Goal: Task Accomplishment & Management: Manage account settings

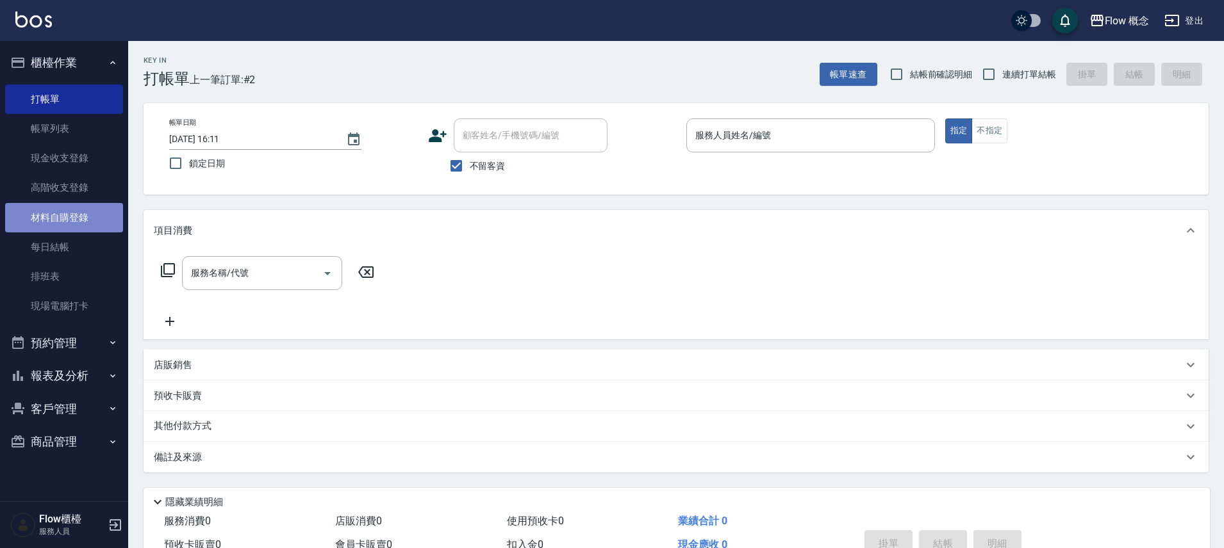
click at [90, 220] on link "材料自購登錄" at bounding box center [64, 217] width 118 height 29
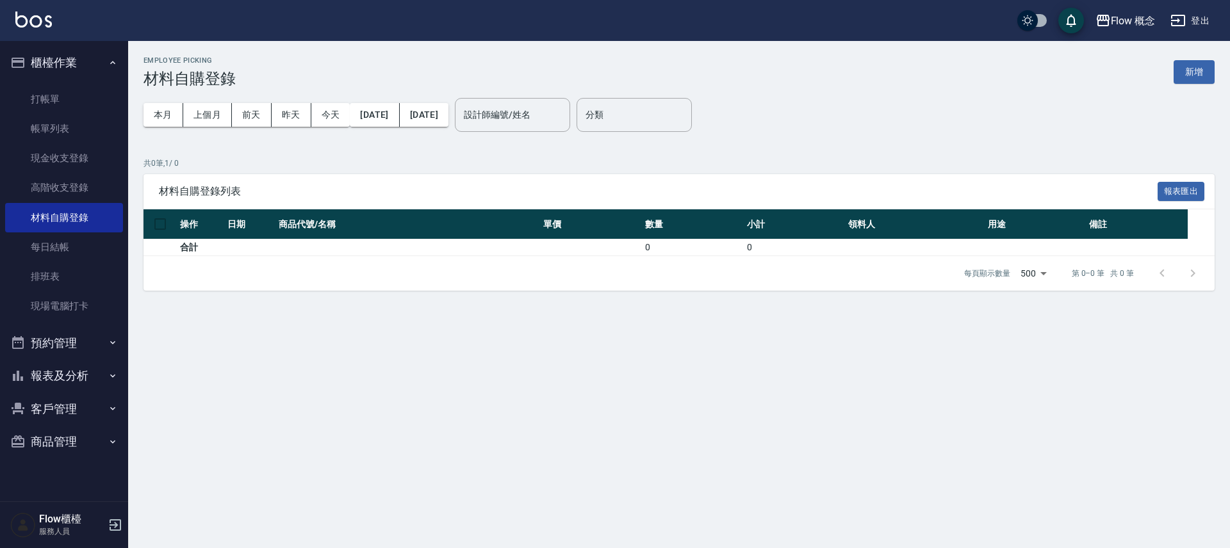
click at [1199, 80] on button "新增" at bounding box center [1194, 72] width 41 height 24
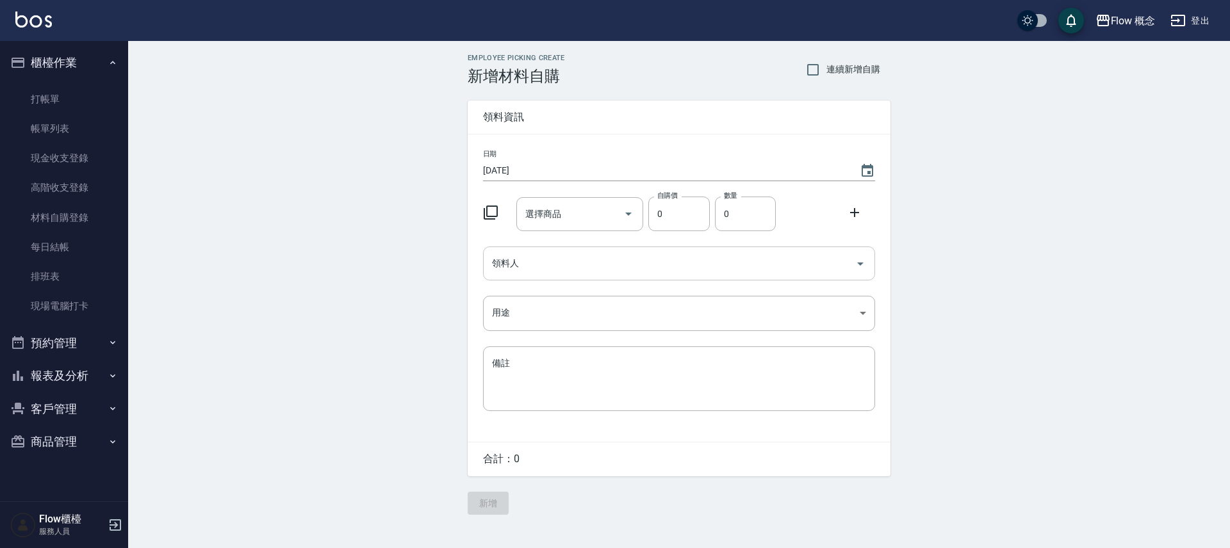
click at [523, 261] on input "領料人" at bounding box center [669, 263] width 361 height 22
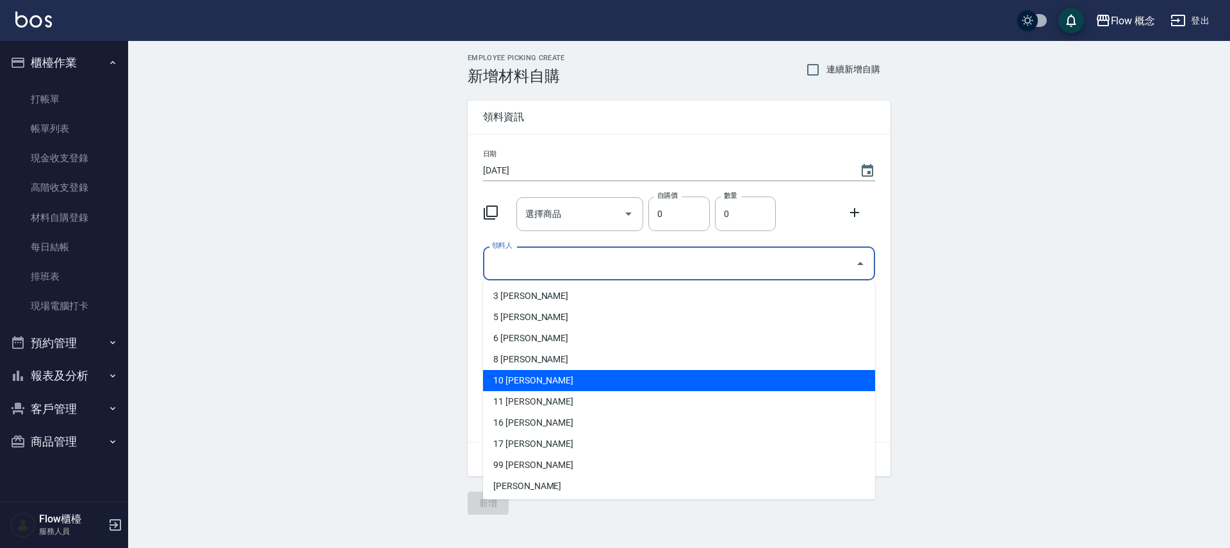
click at [546, 381] on li "10 [PERSON_NAME]" at bounding box center [679, 380] width 392 height 21
type input "[PERSON_NAME]"
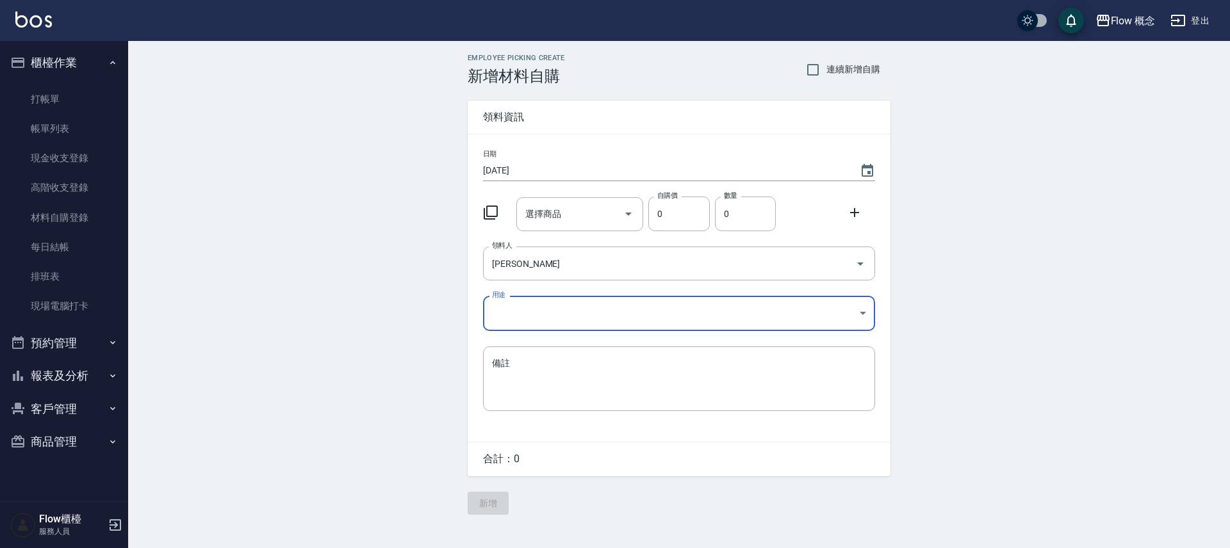
click at [509, 311] on body "Flow 概念 登出 櫃檯作業 打帳單 帳單列表 現金收支登錄 高階收支登錄 材料自購登錄 每日結帳 排班表 現場電腦打卡 預約管理 預約管理 單日預約紀錄 …" at bounding box center [615, 274] width 1230 height 548
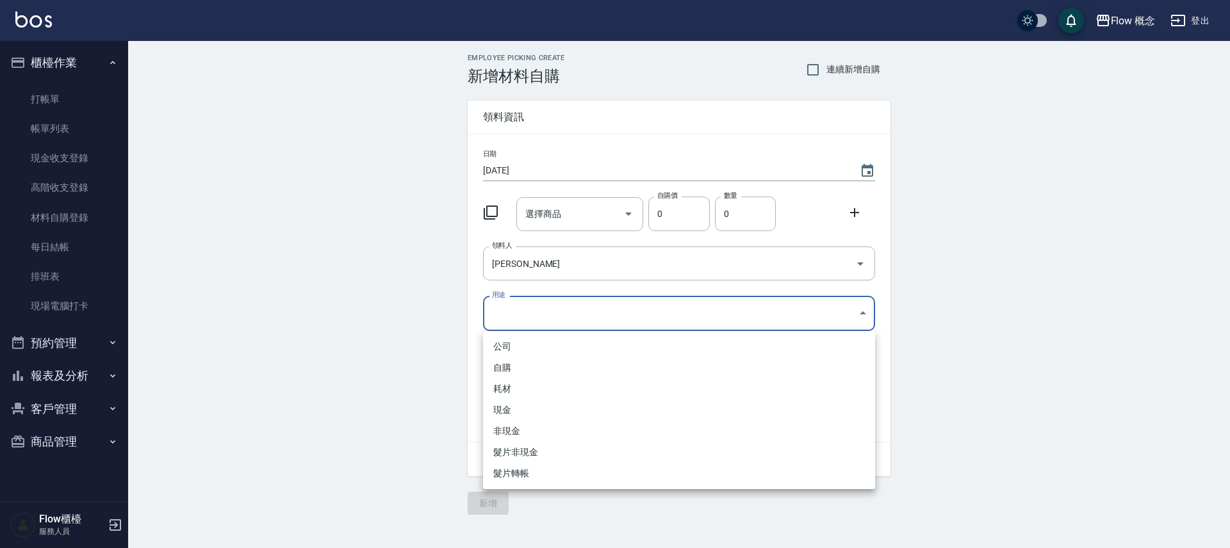
click at [518, 363] on li "自購" at bounding box center [679, 367] width 392 height 21
type input "自購"
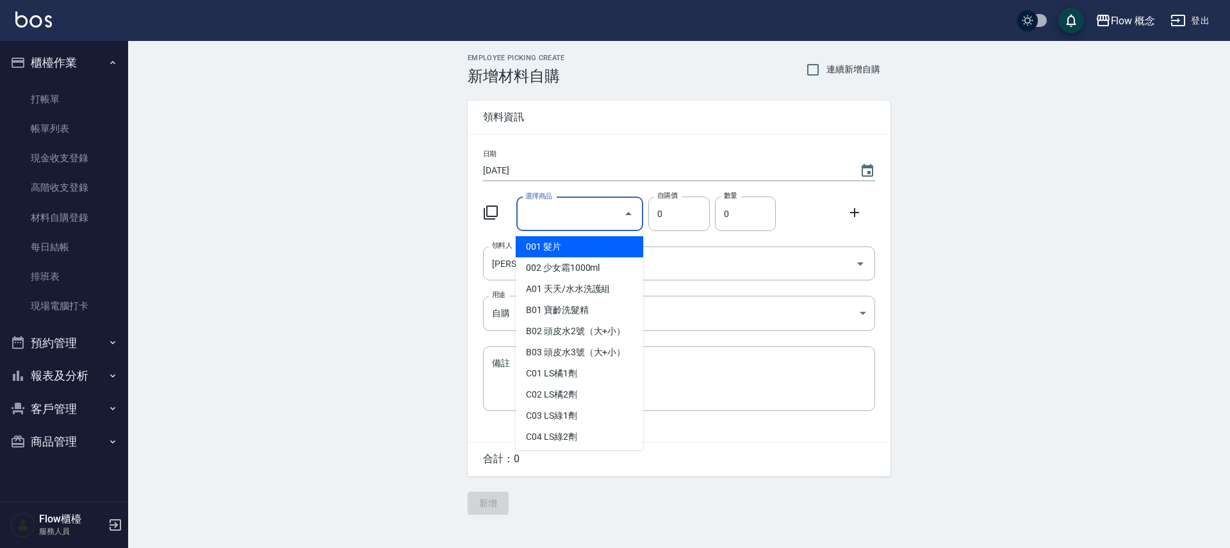
click at [551, 212] on input "選擇商品" at bounding box center [570, 214] width 97 height 22
type input "１"
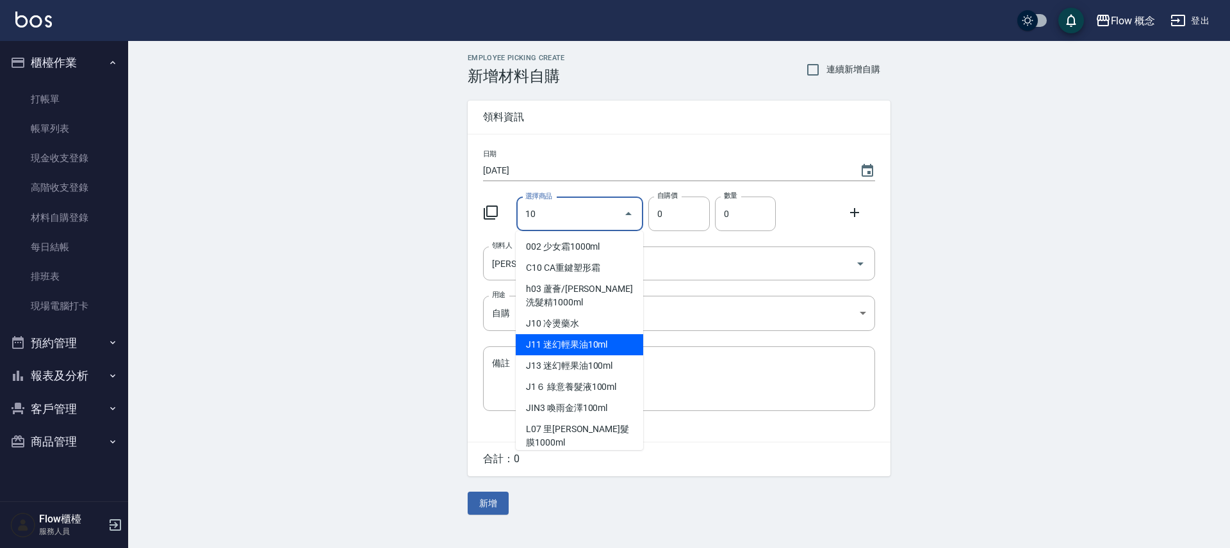
click at [614, 350] on li "J11 迷幻輕果油10ml" at bounding box center [579, 344] width 127 height 21
type input "迷幻輕果油10ml"
type input "32"
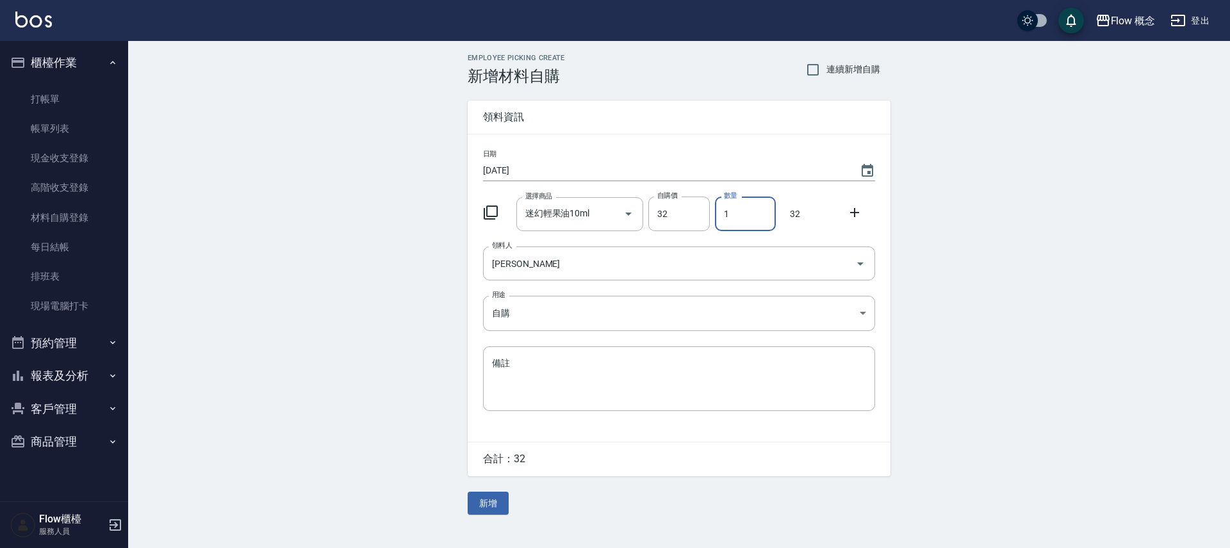
click at [746, 213] on input "1" at bounding box center [745, 214] width 61 height 35
type input "5"
click at [490, 504] on button "新增" at bounding box center [488, 504] width 41 height 24
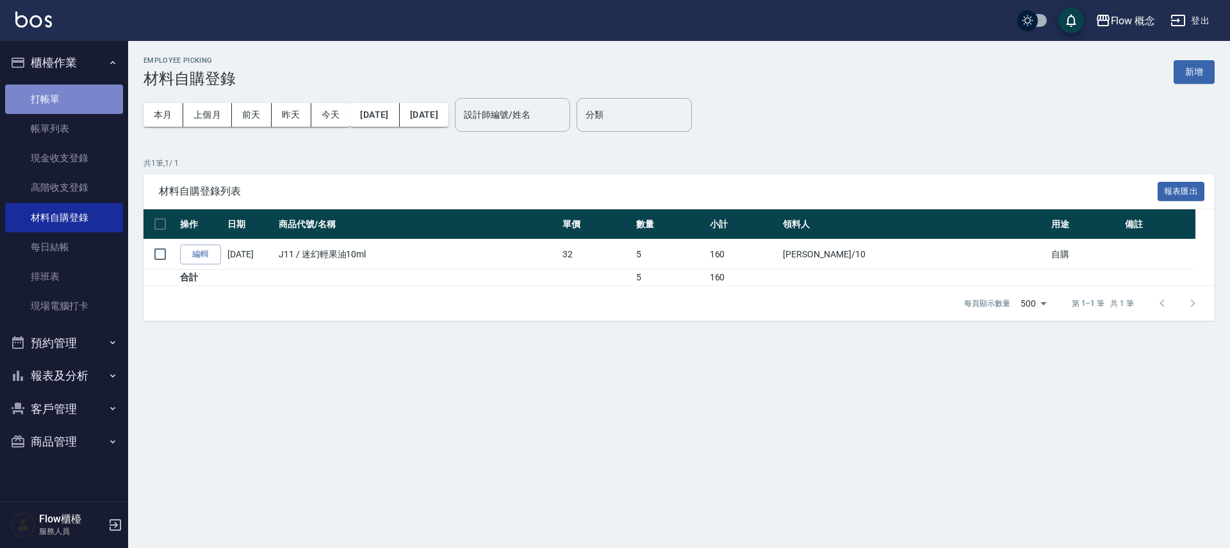
click at [53, 94] on link "打帳單" at bounding box center [64, 99] width 118 height 29
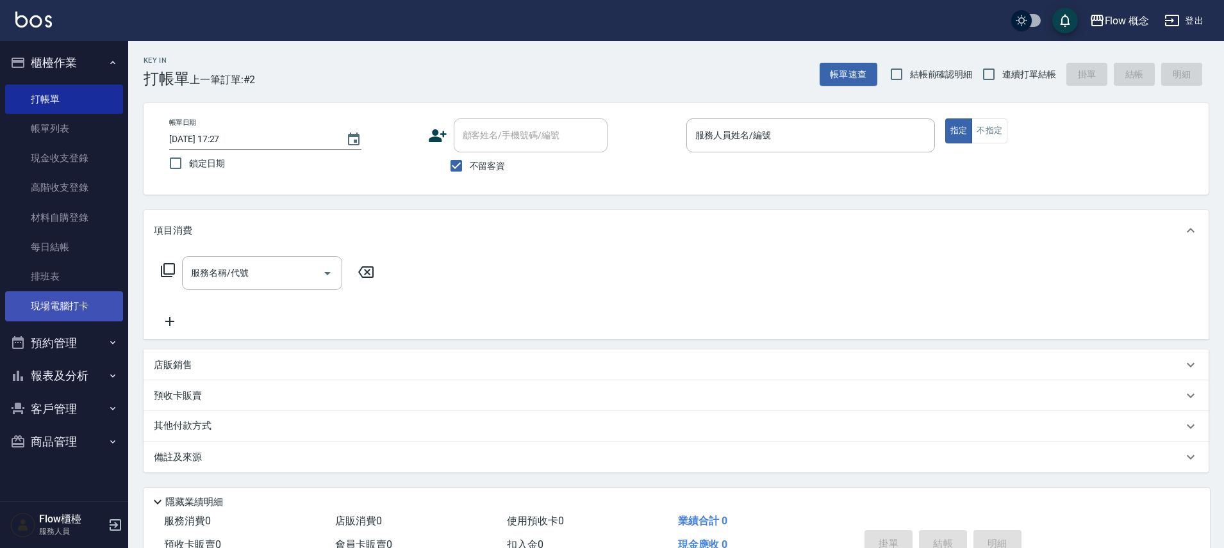
click at [56, 305] on link "現場電腦打卡" at bounding box center [64, 305] width 118 height 29
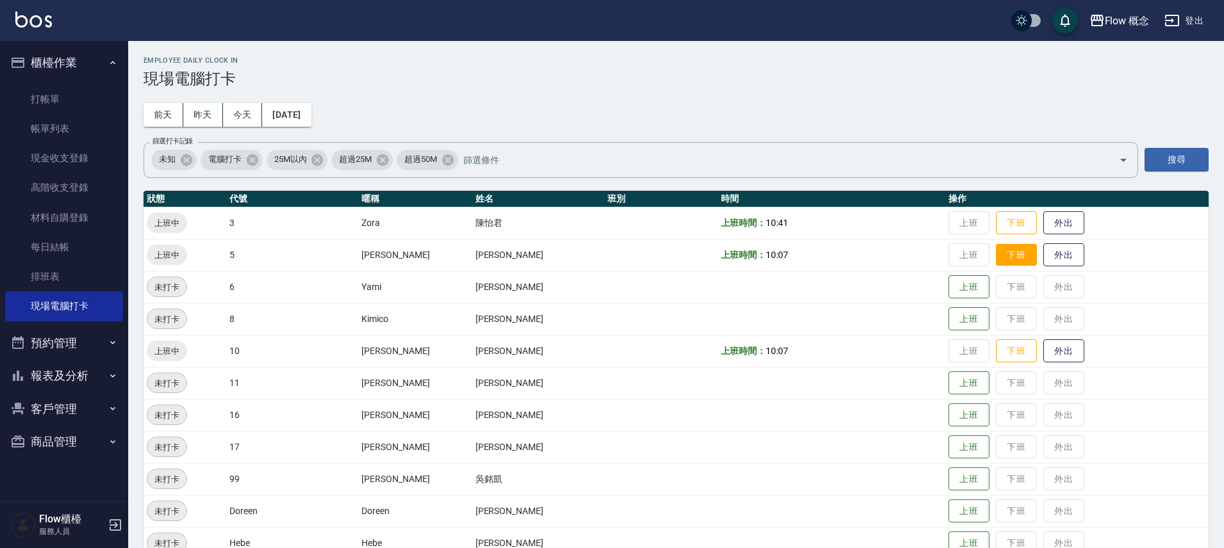
click at [996, 259] on button "下班" at bounding box center [1016, 255] width 41 height 22
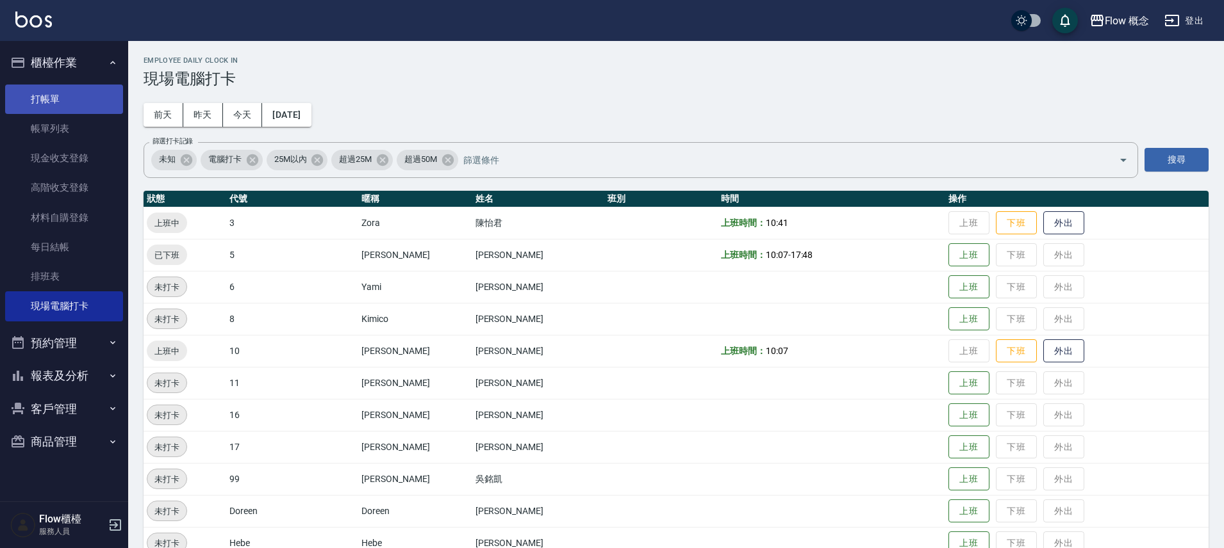
click at [57, 101] on link "打帳單" at bounding box center [64, 99] width 118 height 29
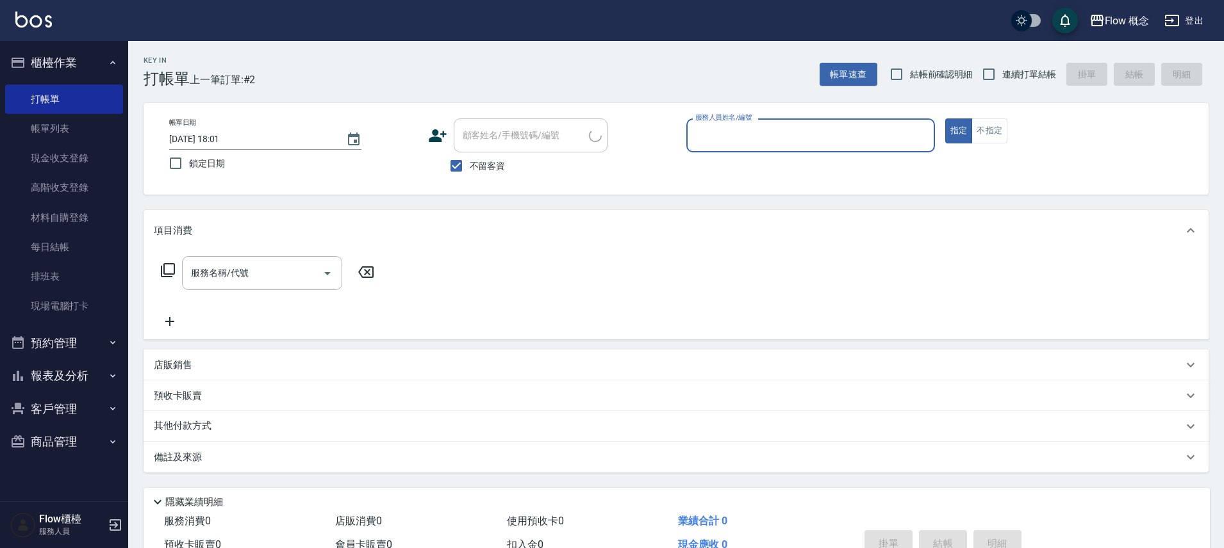
click at [874, 129] on input "服務人員姓名/編號" at bounding box center [810, 135] width 237 height 22
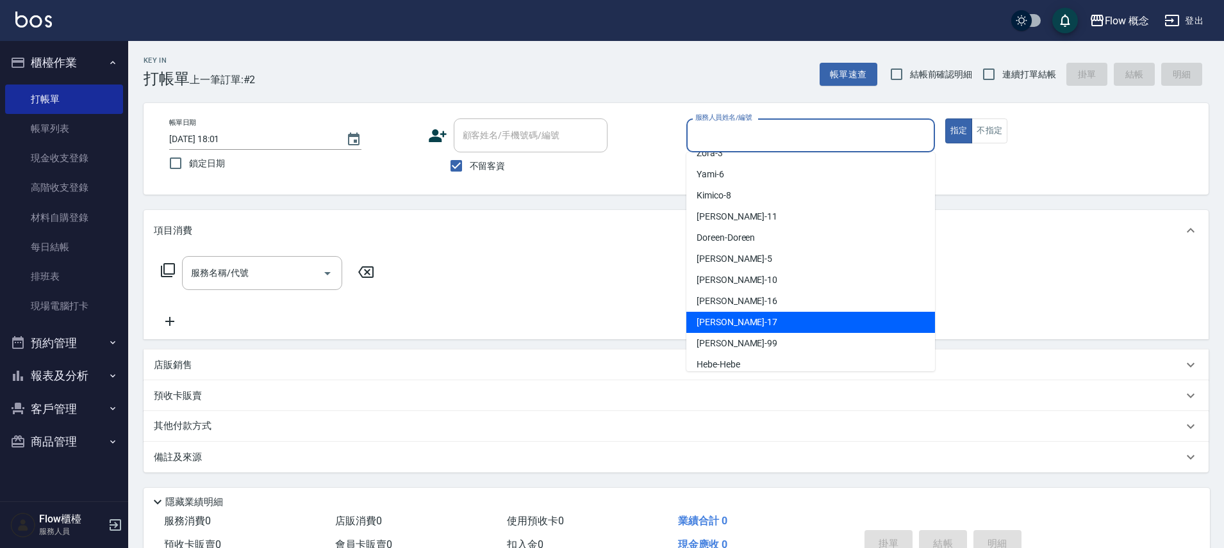
scroll to position [45, 0]
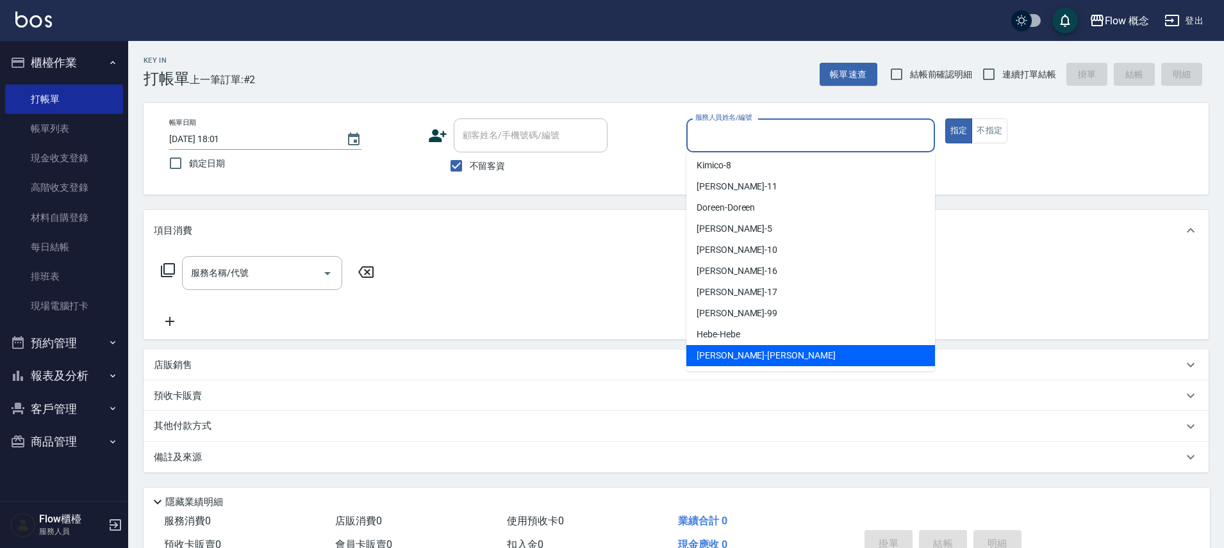
click at [725, 348] on div "[PERSON_NAME] -[PERSON_NAME]" at bounding box center [810, 355] width 249 height 21
type input "[PERSON_NAME]"
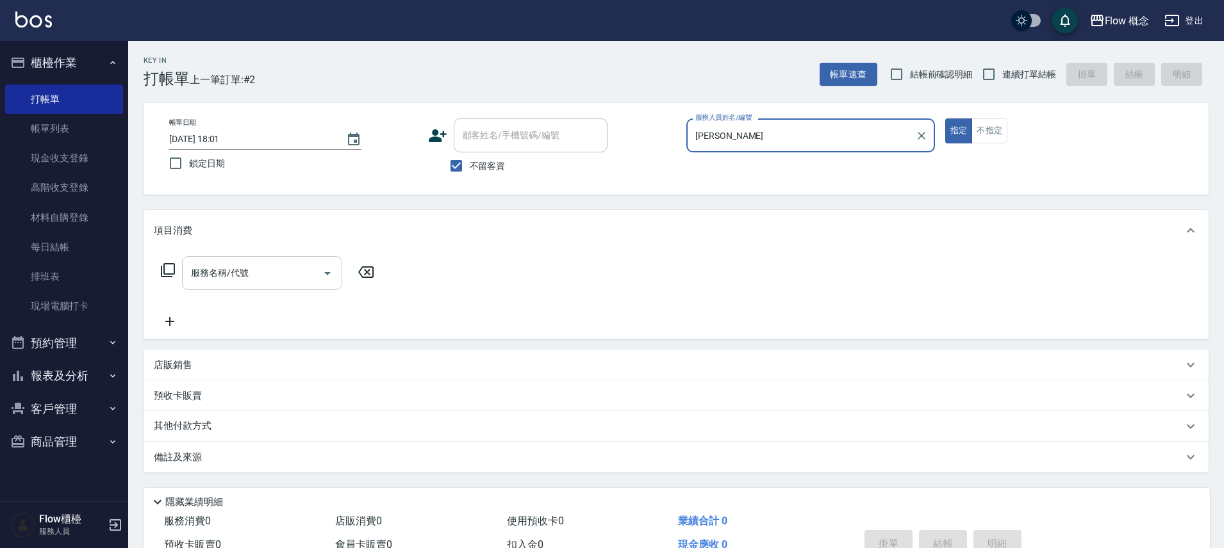
click at [274, 270] on input "服務名稱/代號" at bounding box center [252, 273] width 129 height 22
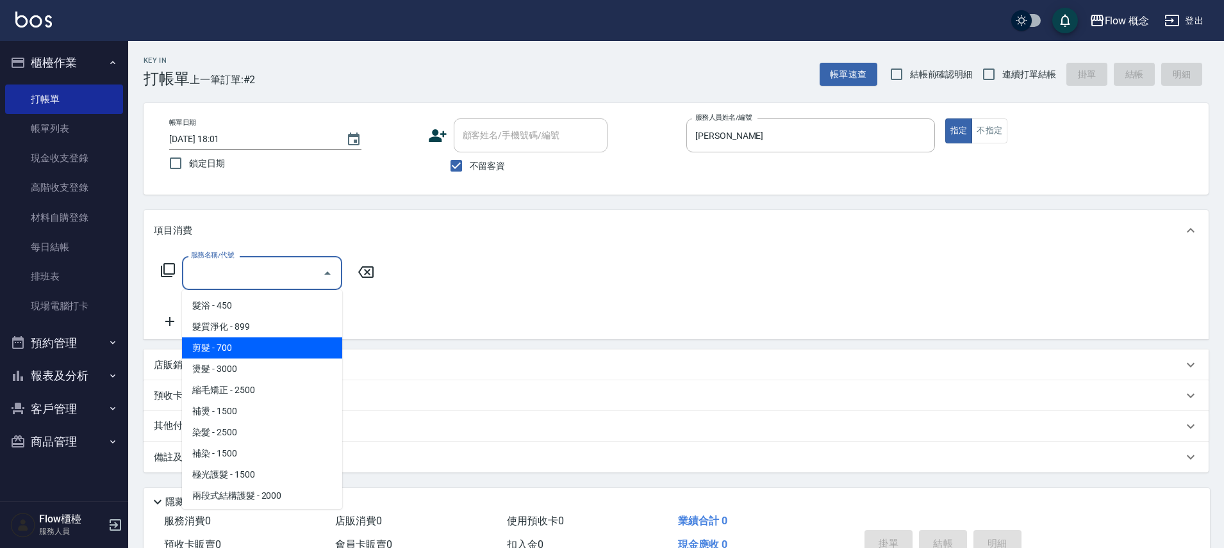
click at [243, 349] on span "剪髮 - 700" at bounding box center [262, 348] width 160 height 21
type input "剪髮(201)"
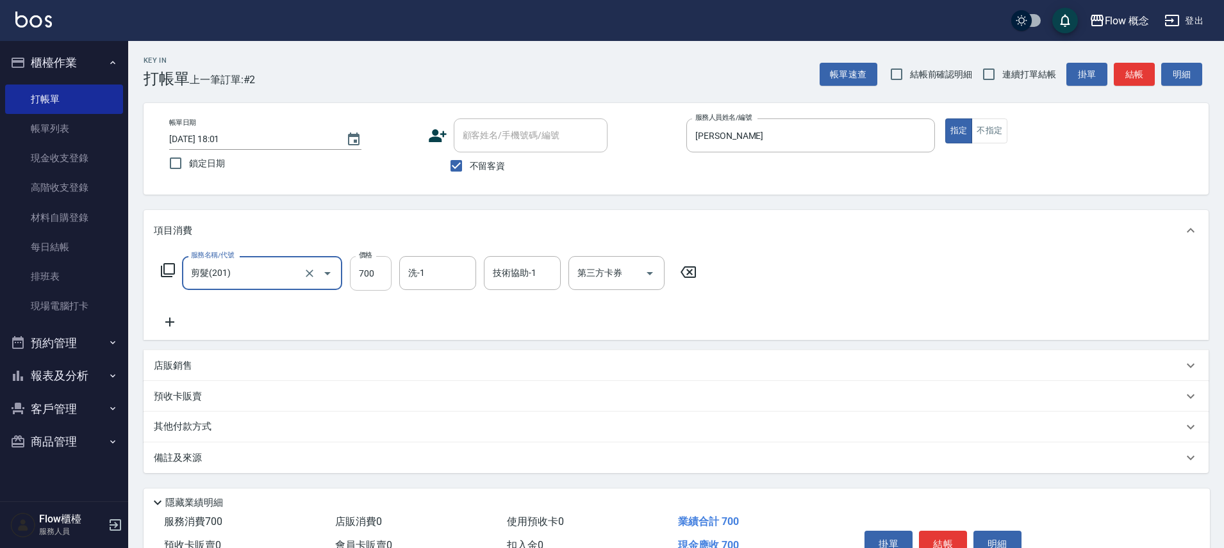
click at [366, 277] on input "700" at bounding box center [371, 273] width 42 height 35
click at [453, 285] on div "洗-1" at bounding box center [437, 273] width 77 height 34
type input "980"
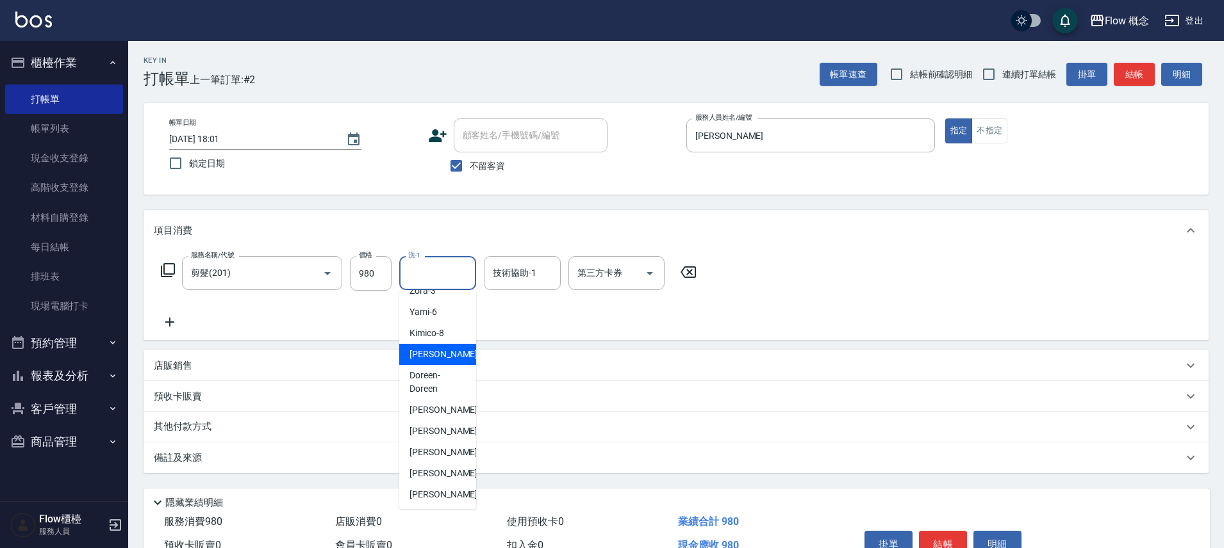
scroll to position [0, 0]
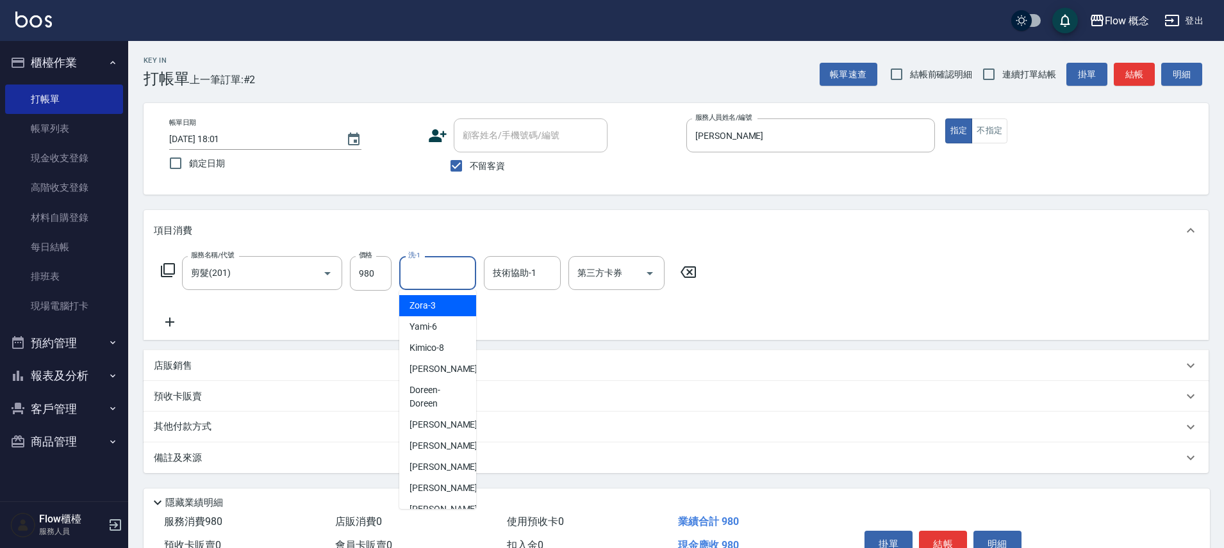
click at [432, 299] on span "Zora -3" at bounding box center [422, 305] width 26 height 13
type input "Zora-3"
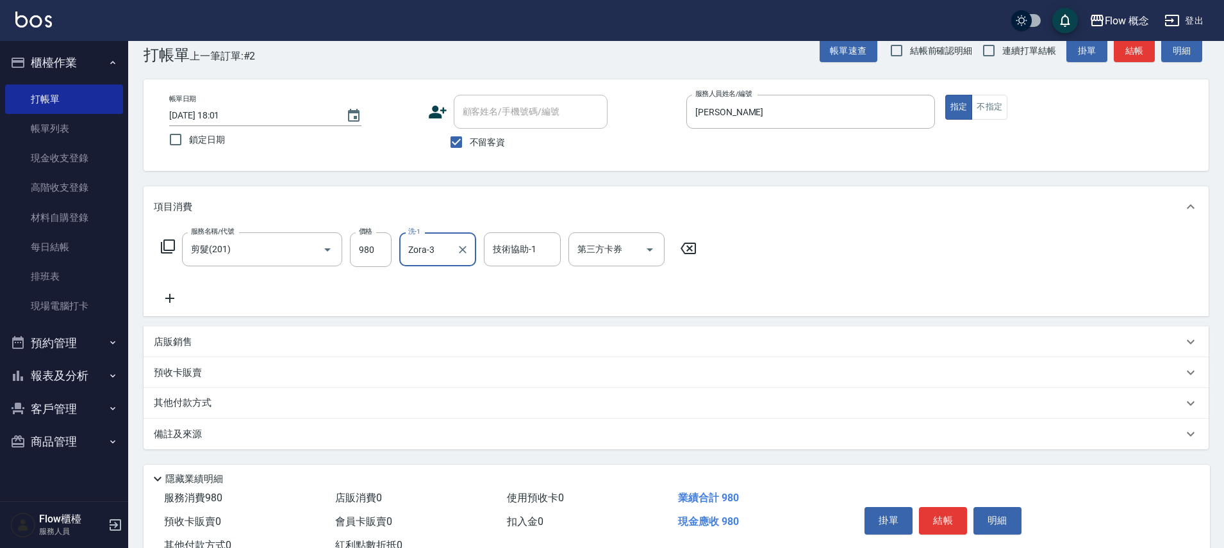
scroll to position [70, 0]
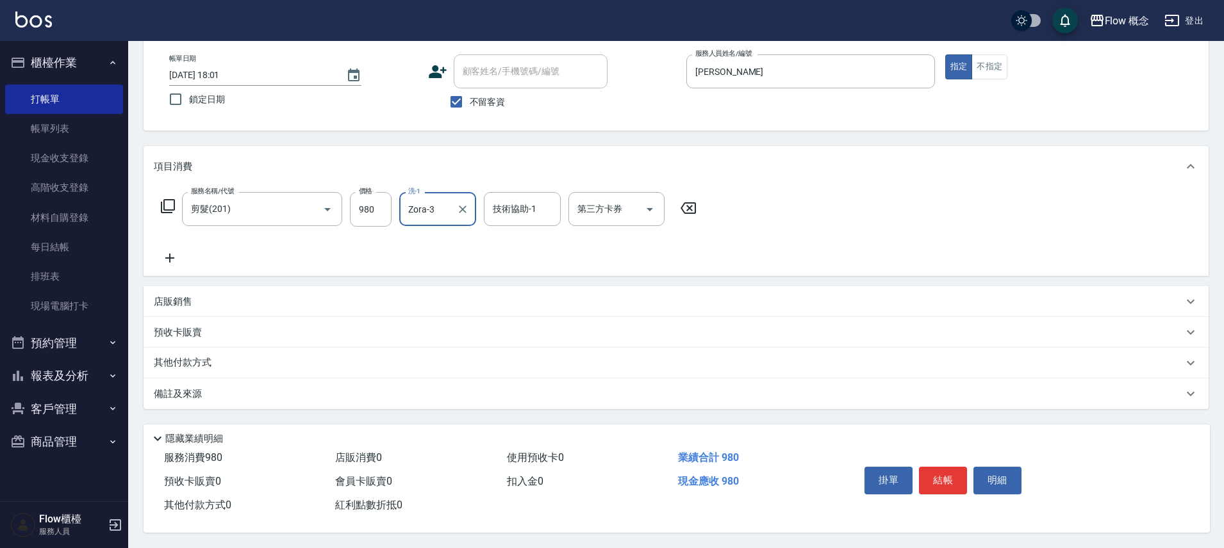
click at [700, 397] on div "備註及來源" at bounding box center [675, 394] width 1065 height 31
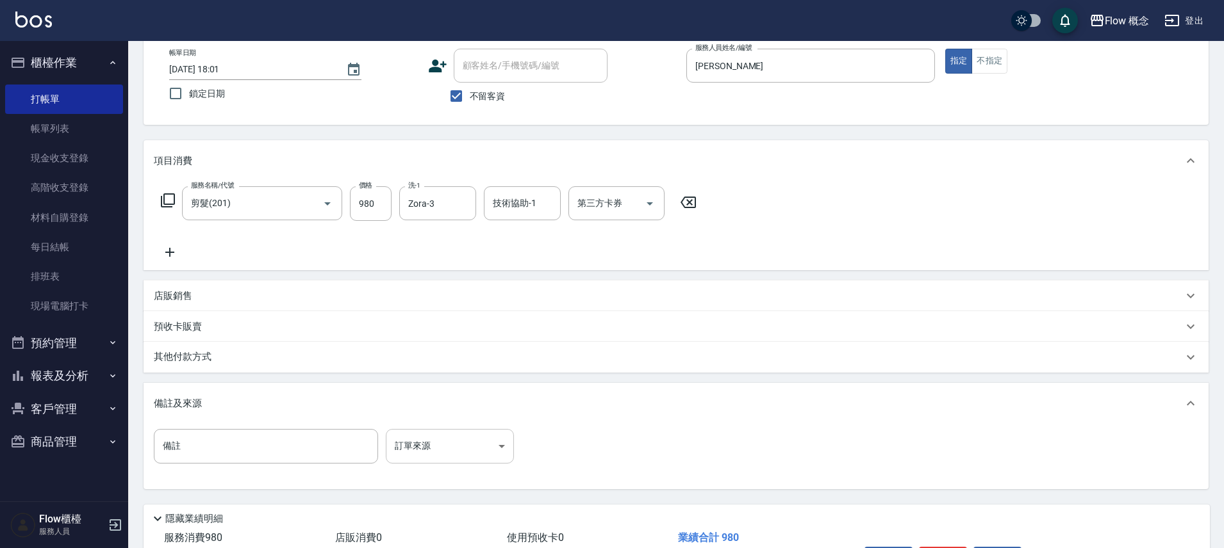
click at [450, 435] on body "Flow 概念 登出 櫃檯作業 打帳單 帳單列表 現金收支登錄 高階收支登錄 材料自購登錄 每日結帳 排班表 現場電腦打卡 預約管理 預約管理 單日預約紀錄 …" at bounding box center [612, 279] width 1224 height 698
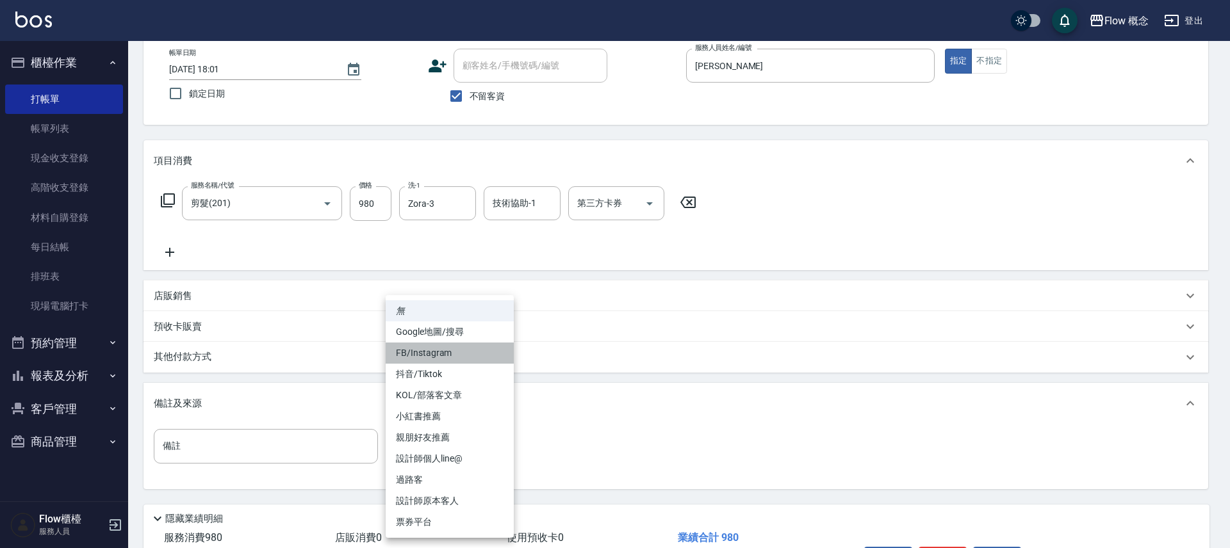
click at [433, 348] on li "FB/Instagram" at bounding box center [450, 353] width 128 height 21
type input "FB/Instagram"
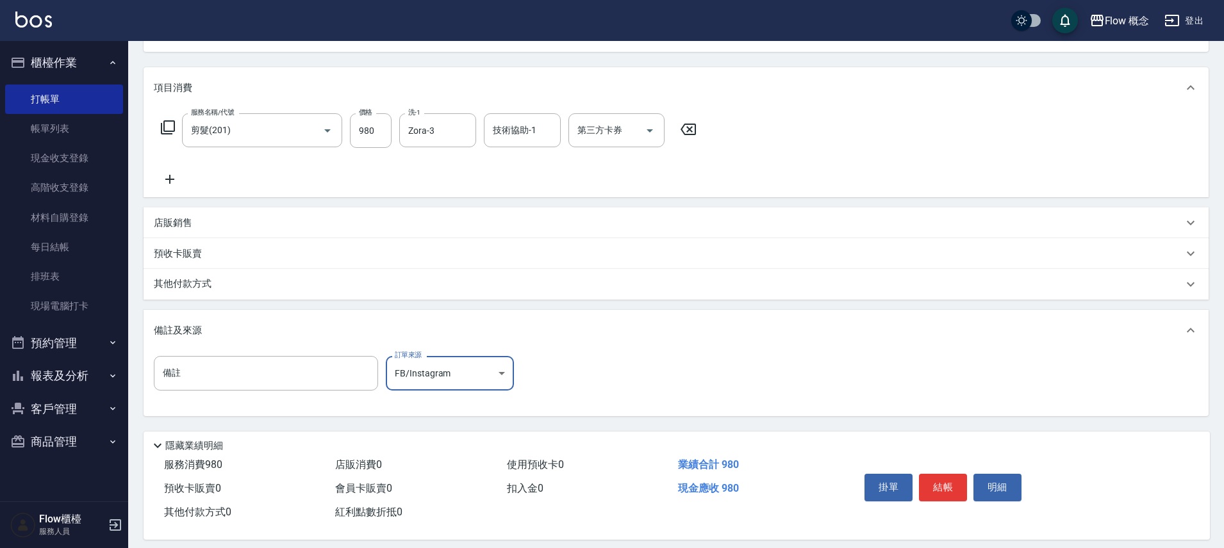
scroll to position [156, 0]
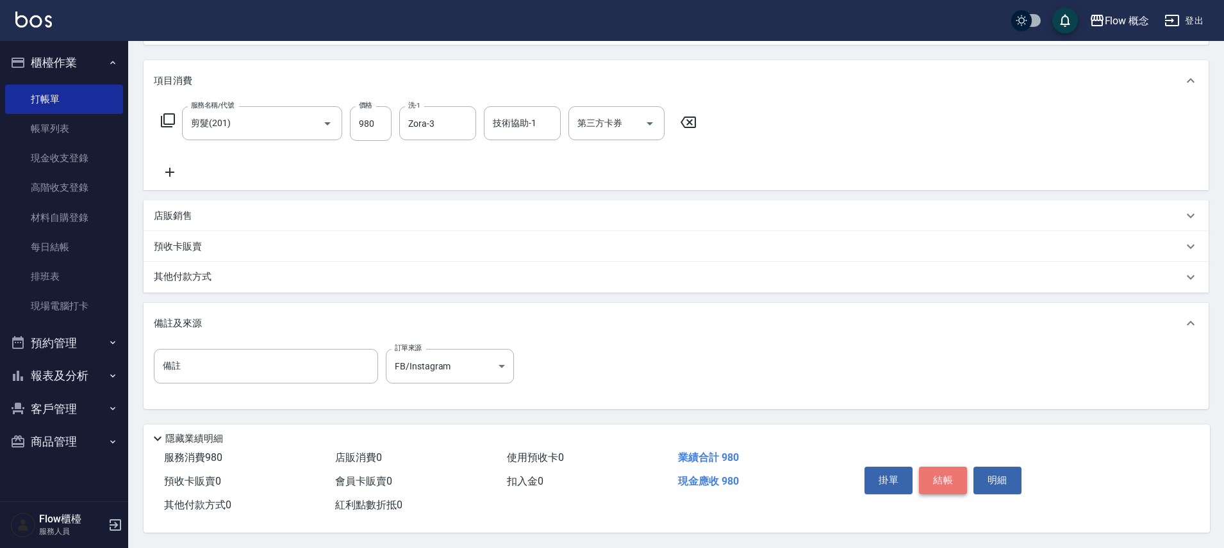
click at [935, 477] on button "結帳" at bounding box center [943, 480] width 48 height 27
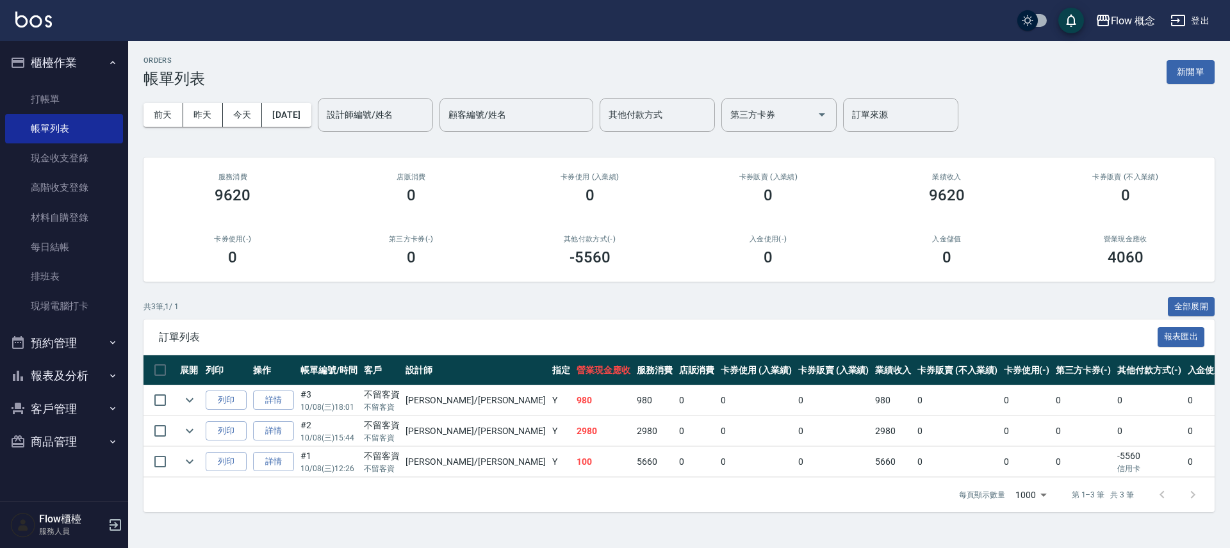
click at [72, 373] on button "報表及分析" at bounding box center [64, 375] width 118 height 33
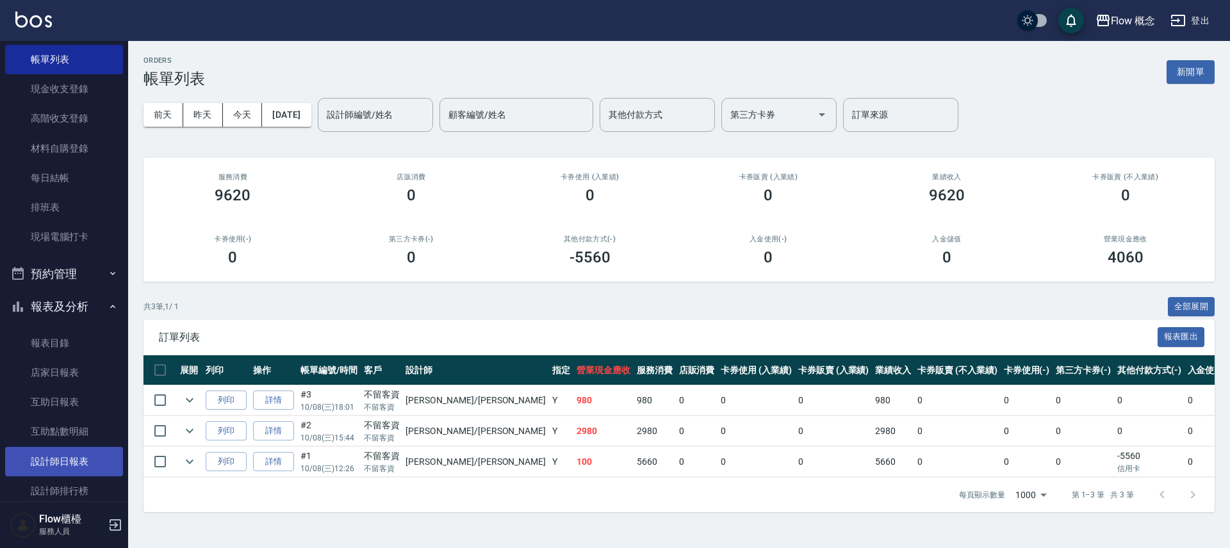
scroll to position [190, 0]
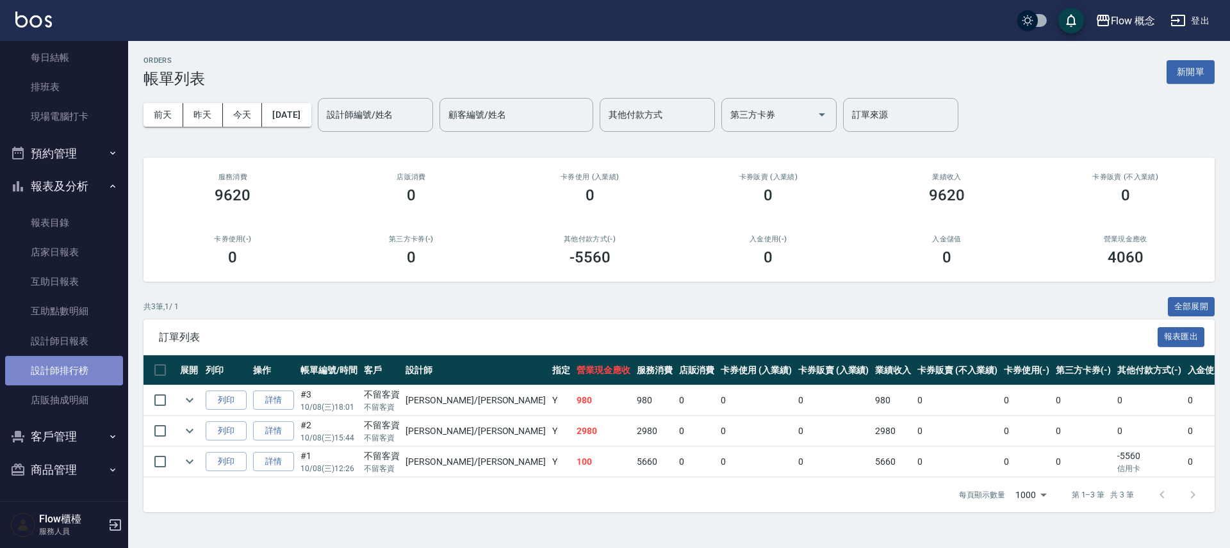
click at [76, 375] on link "設計師排行榜" at bounding box center [64, 370] width 118 height 29
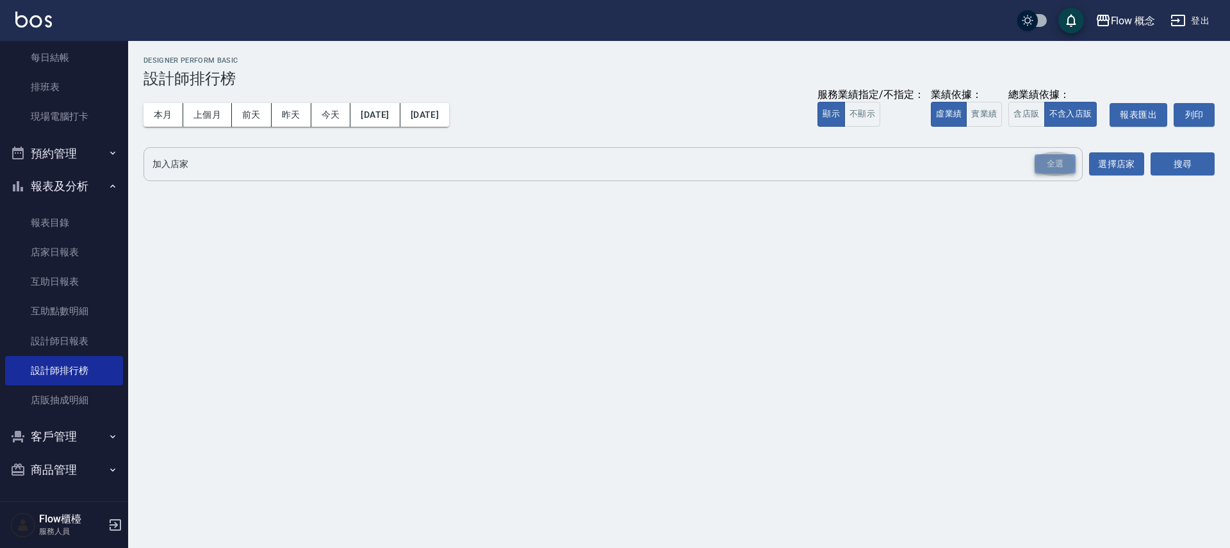
click at [1036, 163] on div "全選" at bounding box center [1055, 164] width 41 height 20
click at [1175, 161] on button "搜尋" at bounding box center [1183, 165] width 64 height 24
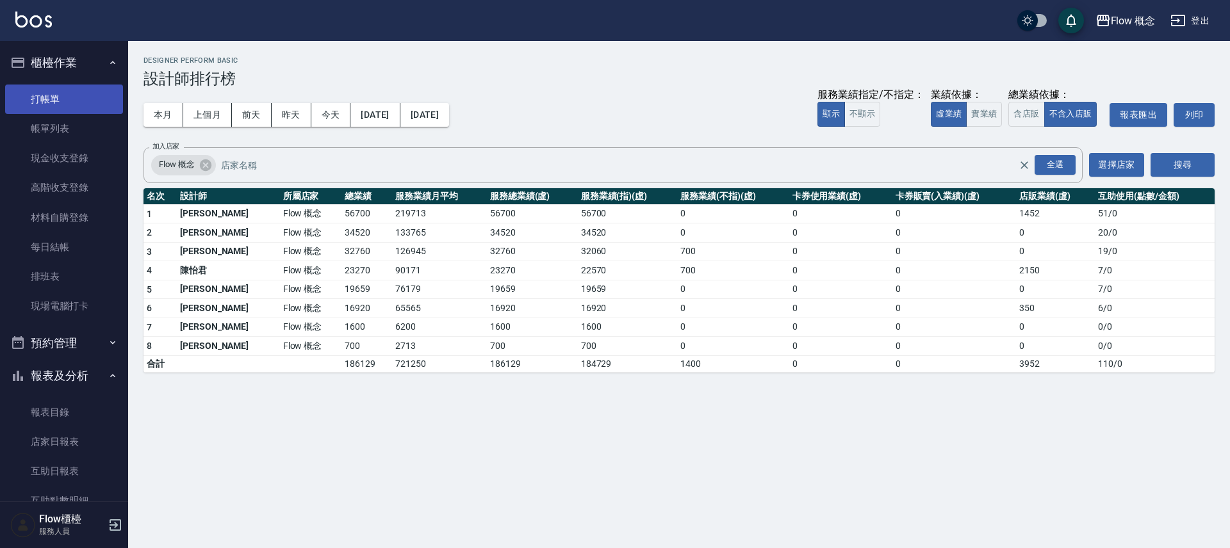
click at [65, 97] on link "打帳單" at bounding box center [64, 99] width 118 height 29
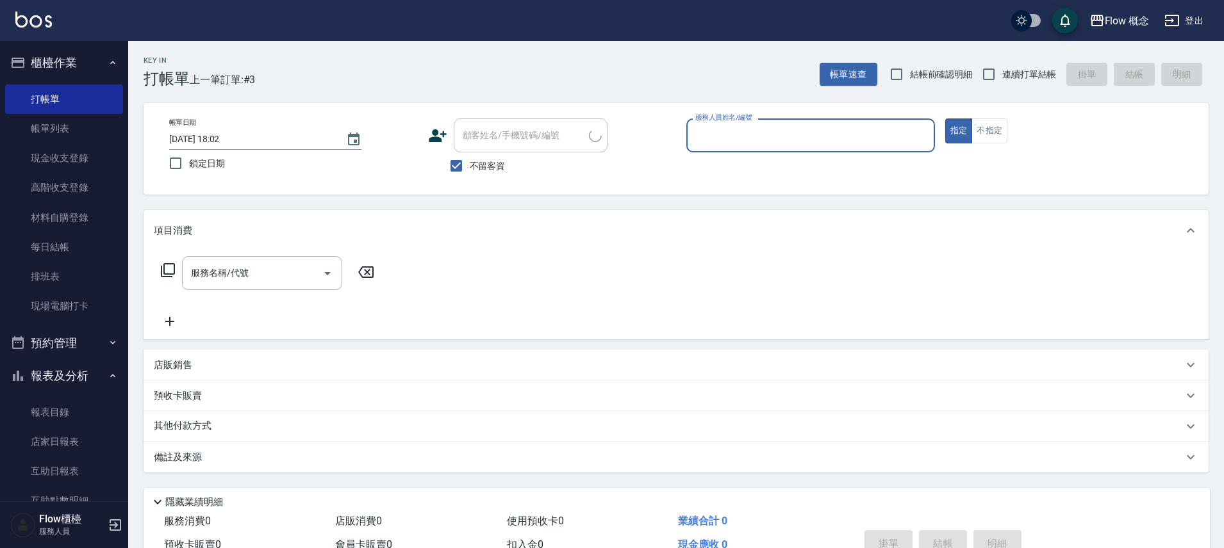
click at [798, 136] on input "服務人員姓名/編號" at bounding box center [810, 135] width 237 height 22
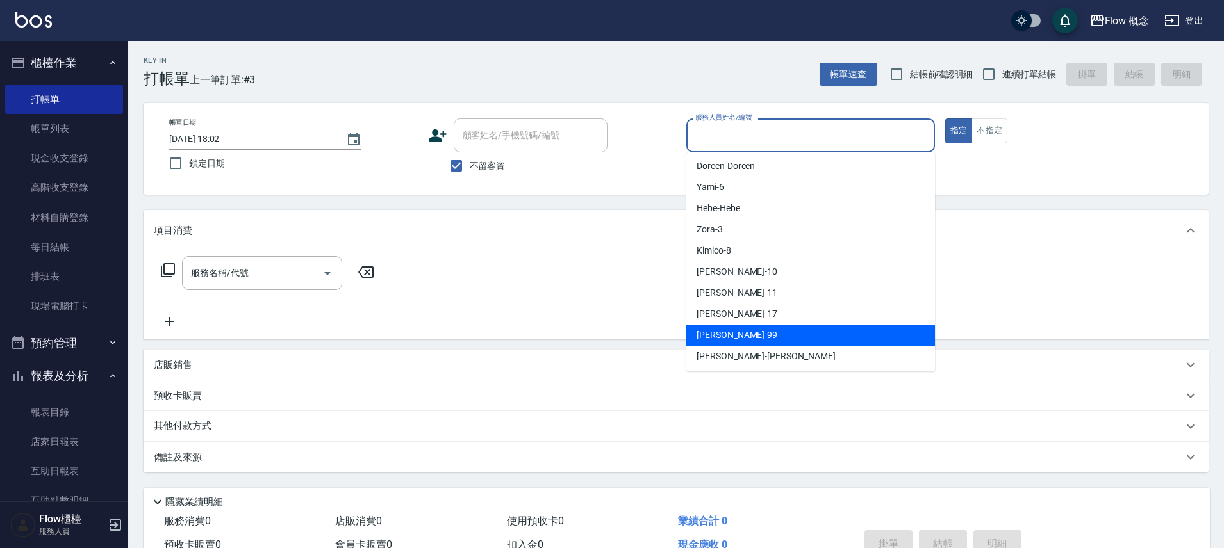
scroll to position [45, 0]
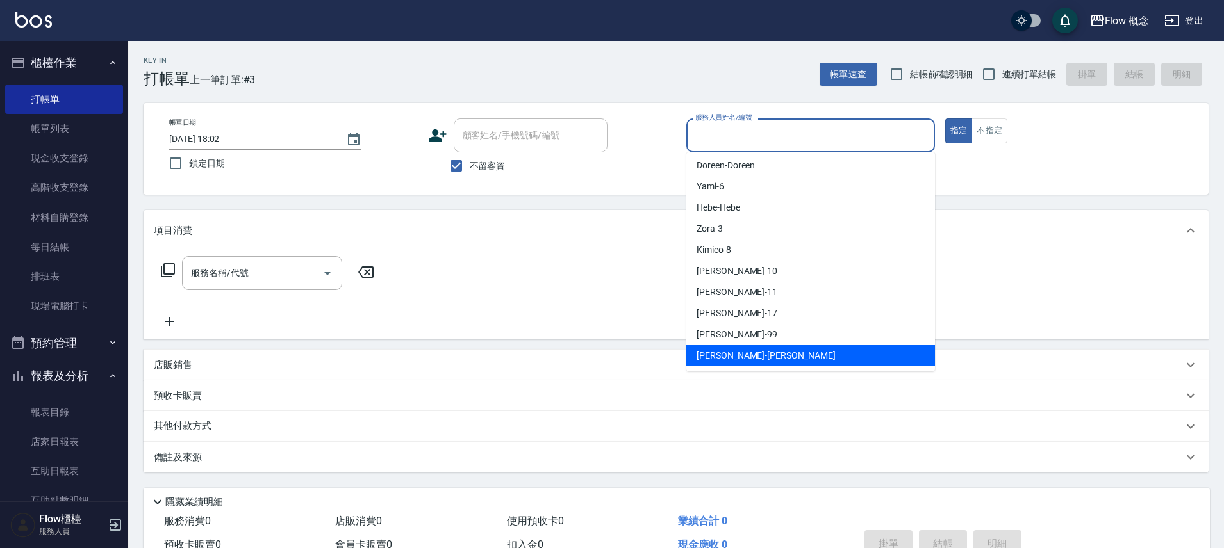
click at [729, 358] on span "[PERSON_NAME] -[PERSON_NAME]" at bounding box center [765, 355] width 139 height 13
type input "[PERSON_NAME]"
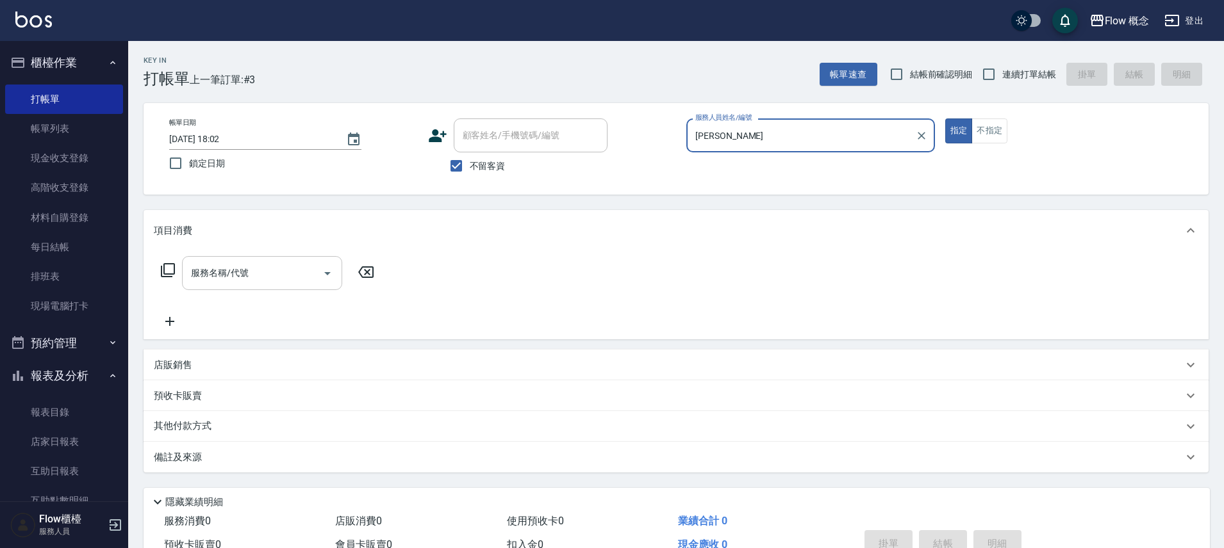
click at [274, 283] on input "服務名稱/代號" at bounding box center [252, 273] width 129 height 22
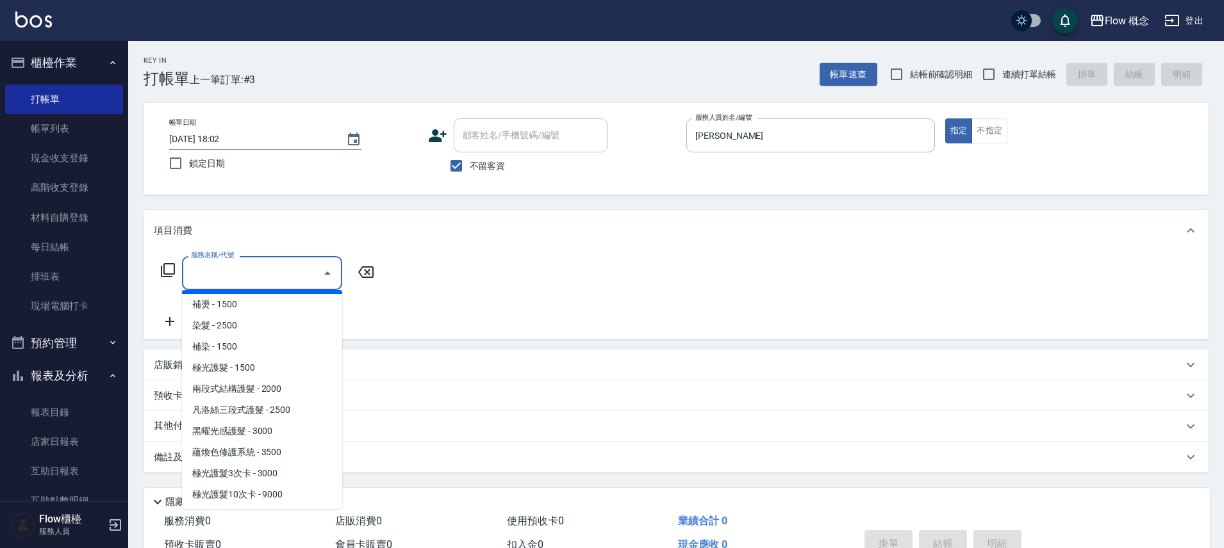
scroll to position [108, 0]
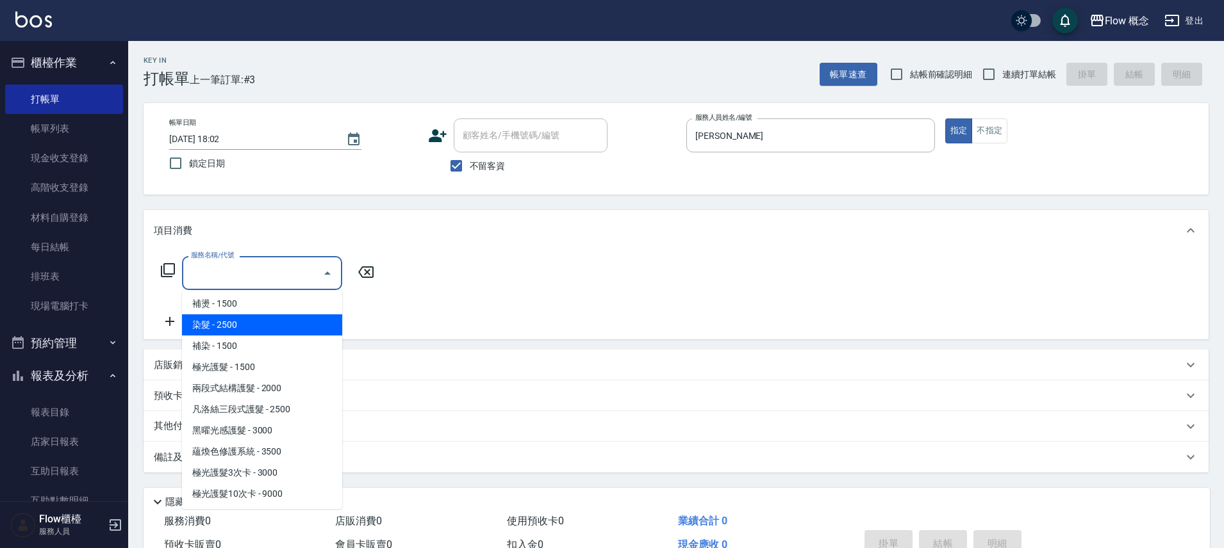
click at [241, 318] on span "染髮 - 2500" at bounding box center [262, 325] width 160 height 21
type input "染髮(401)"
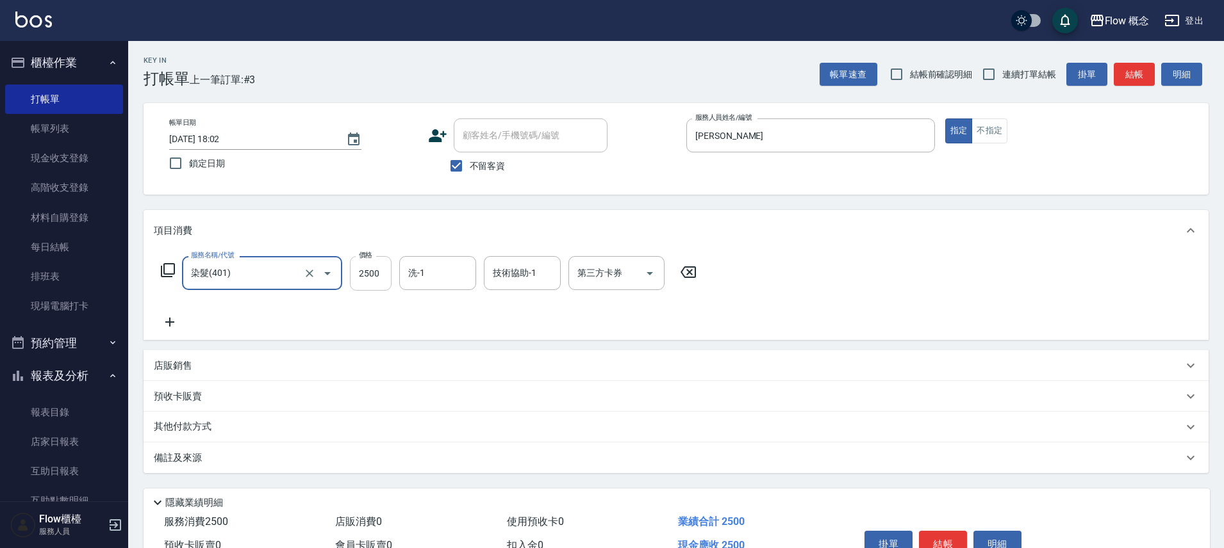
click at [370, 279] on input "2500" at bounding box center [371, 273] width 42 height 35
type input "1390"
click at [224, 317] on div "服務名稱/代號 染髮(401) 服務名稱/代號 價格 1390 價格 洗-1 洗-1 技術協助-1 技術協助-1 第三方卡券 第三方卡券" at bounding box center [429, 293] width 550 height 74
click at [179, 327] on icon at bounding box center [170, 322] width 32 height 15
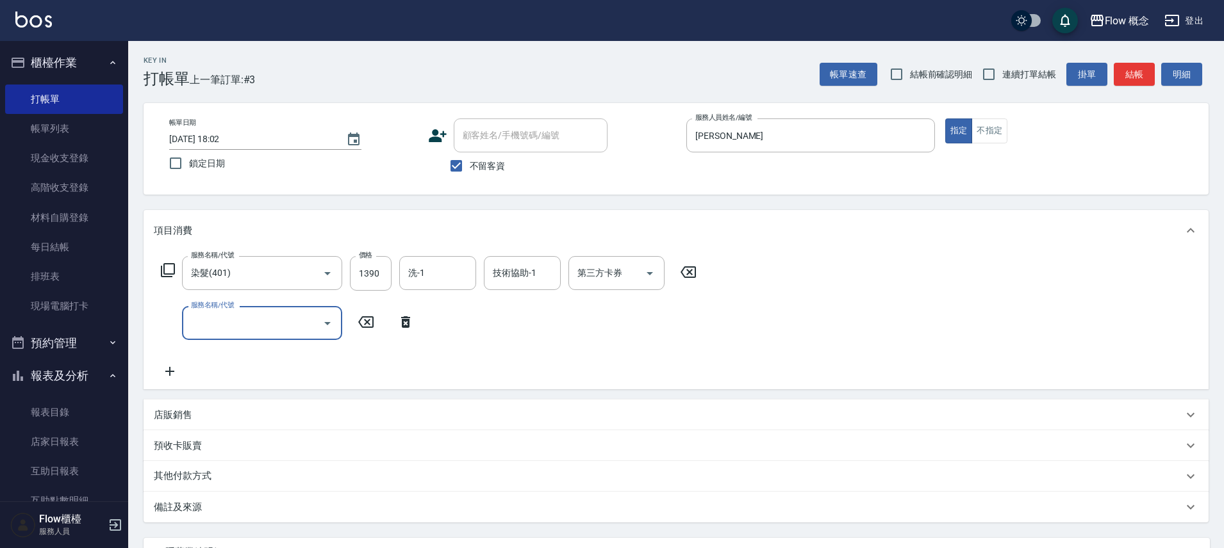
click at [216, 327] on input "服務名稱/代號" at bounding box center [252, 323] width 129 height 22
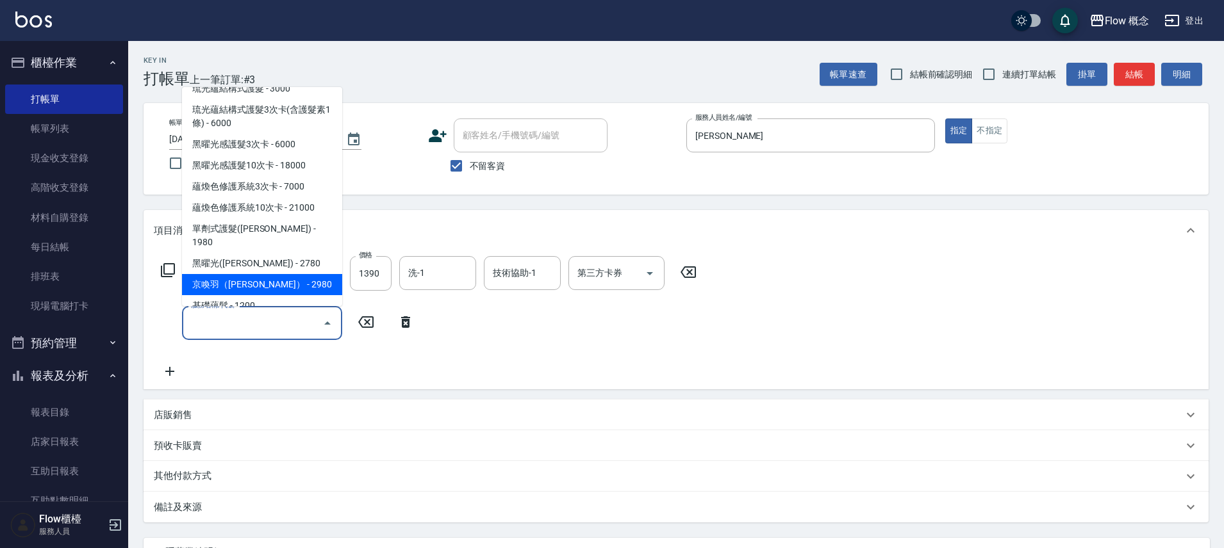
scroll to position [579, 0]
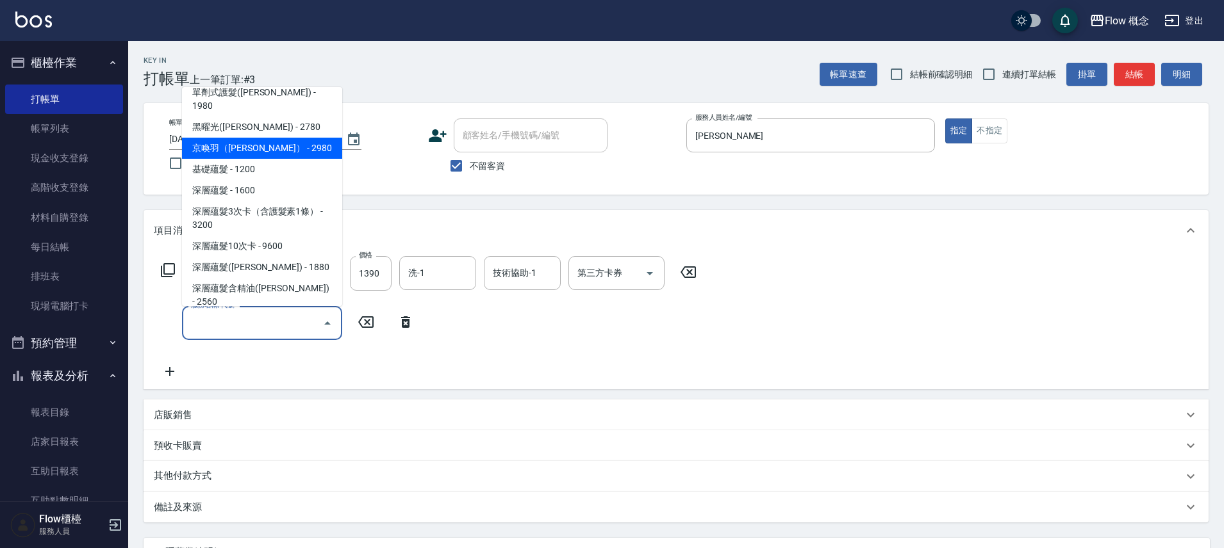
click at [246, 138] on span "京喚羽（[PERSON_NAME]） - 2980" at bounding box center [262, 148] width 160 height 21
type input "京喚羽（[PERSON_NAME]）(521)"
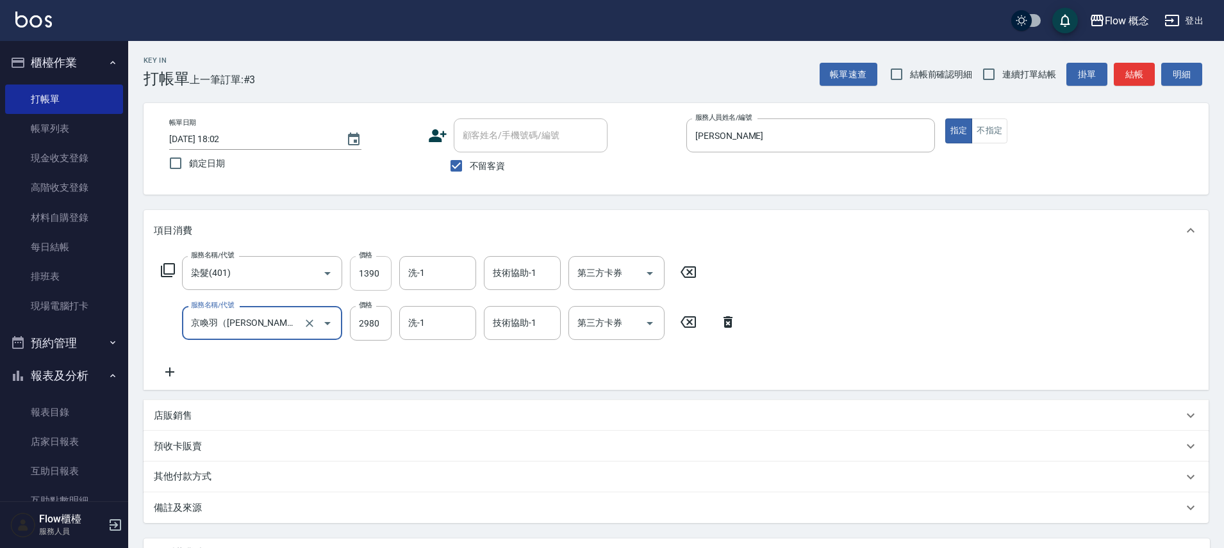
scroll to position [22, 0]
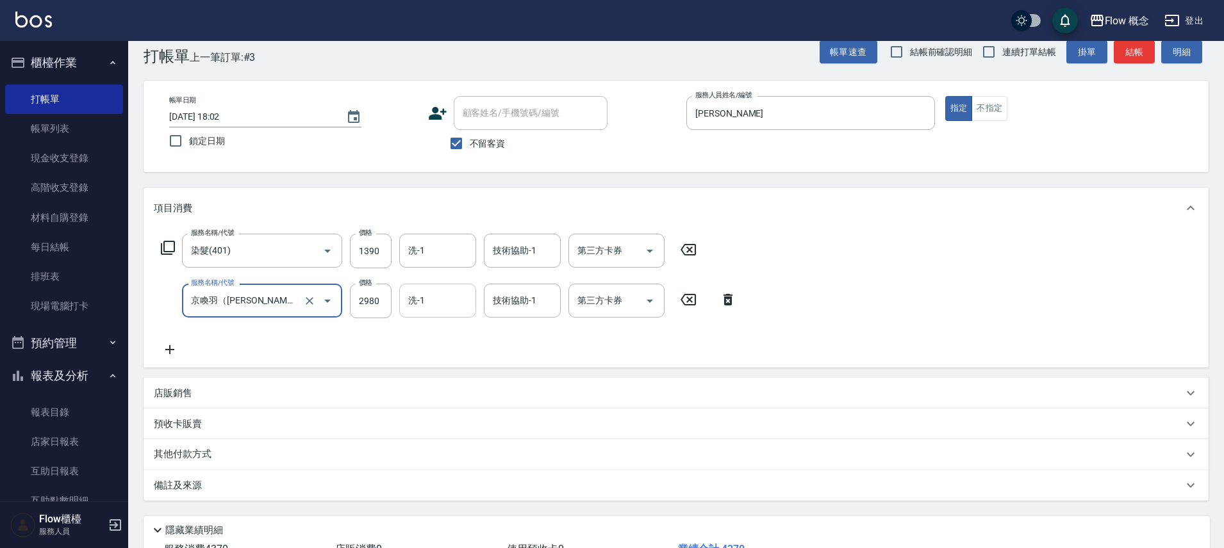
click at [431, 302] on input "洗-1" at bounding box center [437, 301] width 65 height 22
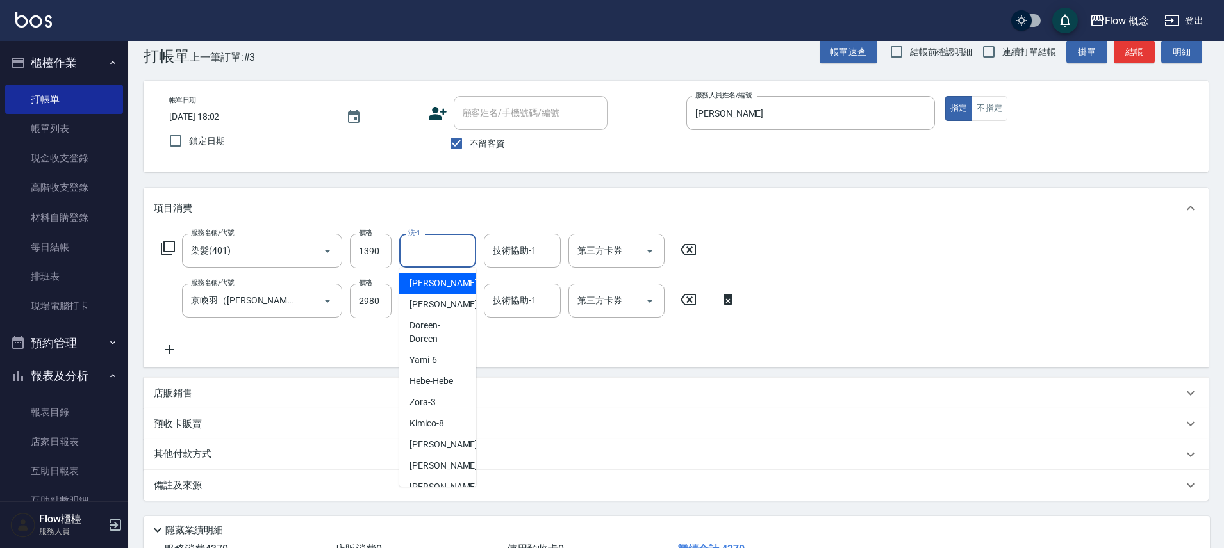
click at [434, 256] on input "洗-1" at bounding box center [437, 251] width 65 height 22
click at [537, 401] on div "店販銷售" at bounding box center [675, 393] width 1065 height 31
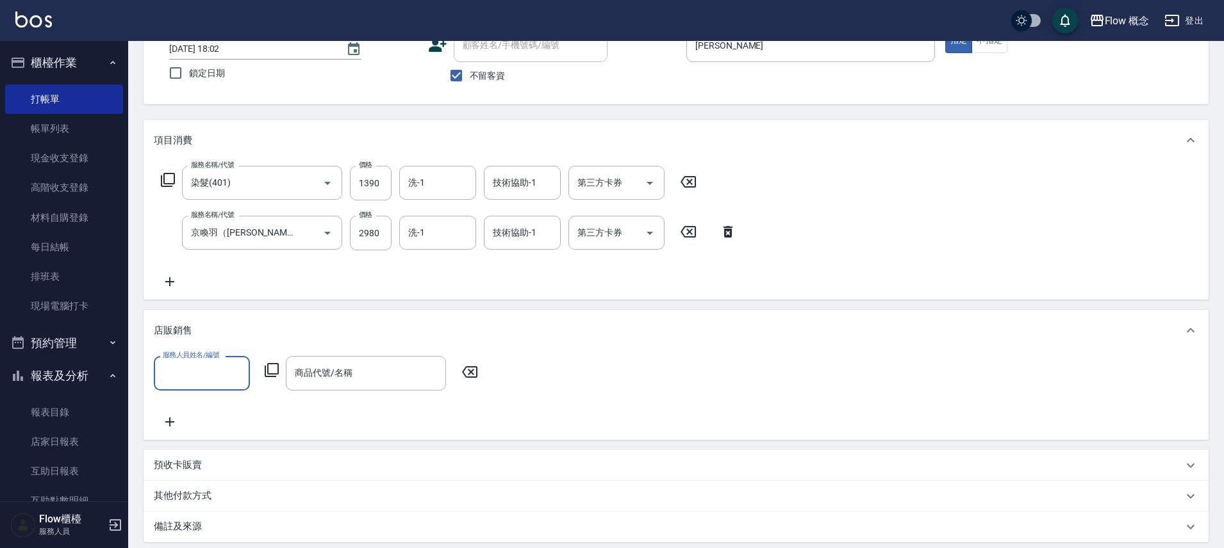
scroll to position [152, 0]
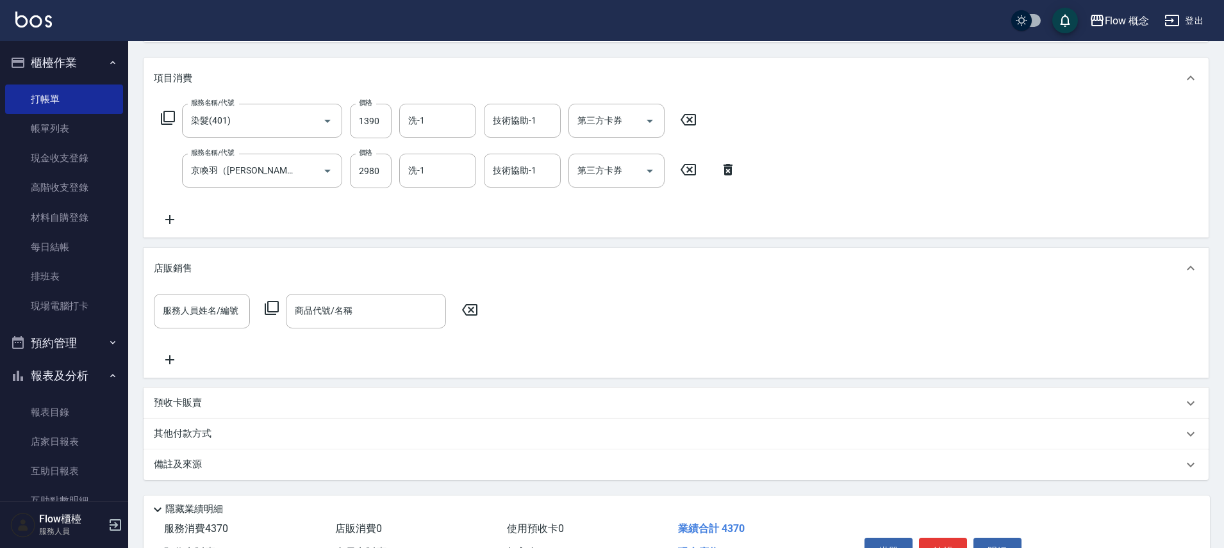
click at [220, 475] on div "備註及來源" at bounding box center [675, 465] width 1065 height 31
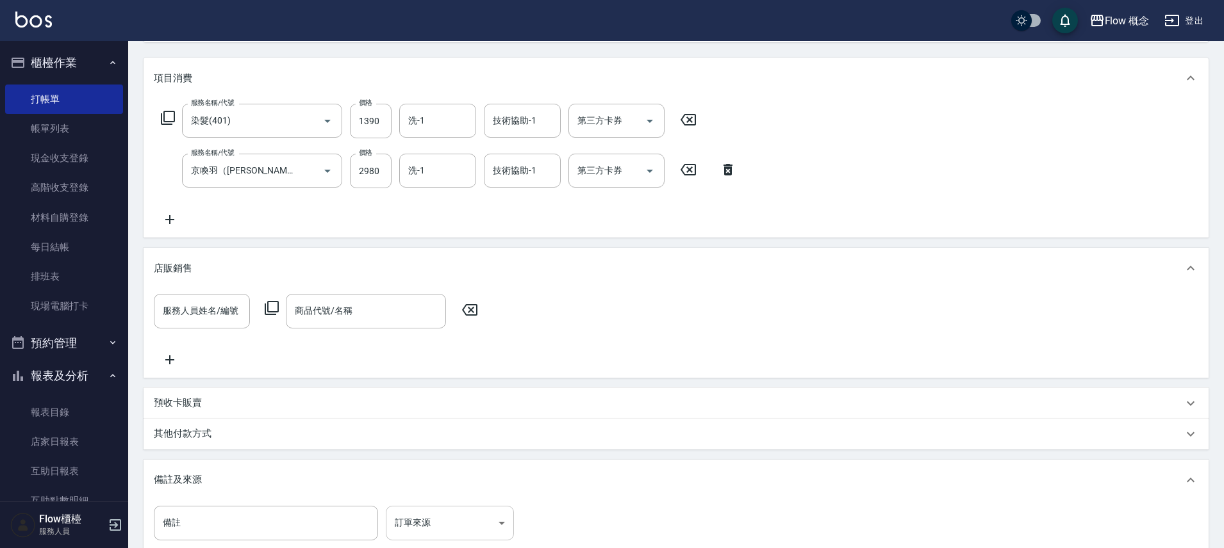
click at [413, 519] on body "Flow 概念 登出 櫃檯作業 打帳單 帳單列表 現金收支登錄 高階收支登錄 材料自購登錄 每日結帳 排班表 現場電腦打卡 預約管理 預約管理 單日預約紀錄 …" at bounding box center [612, 277] width 1224 height 858
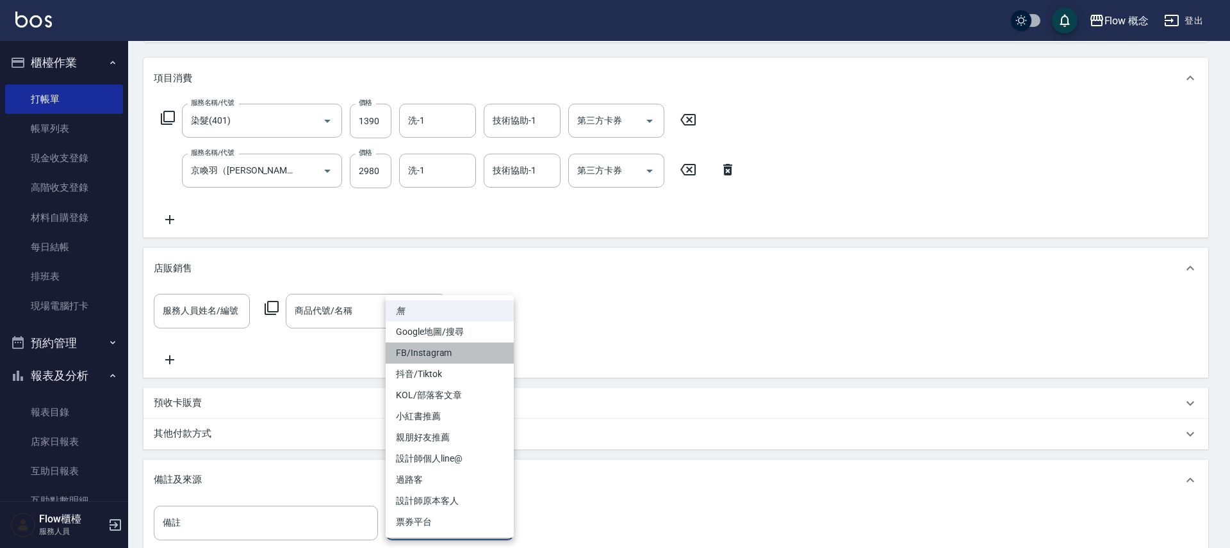
click at [448, 347] on li "FB/Instagram" at bounding box center [450, 353] width 128 height 21
type input "FB/Instagram"
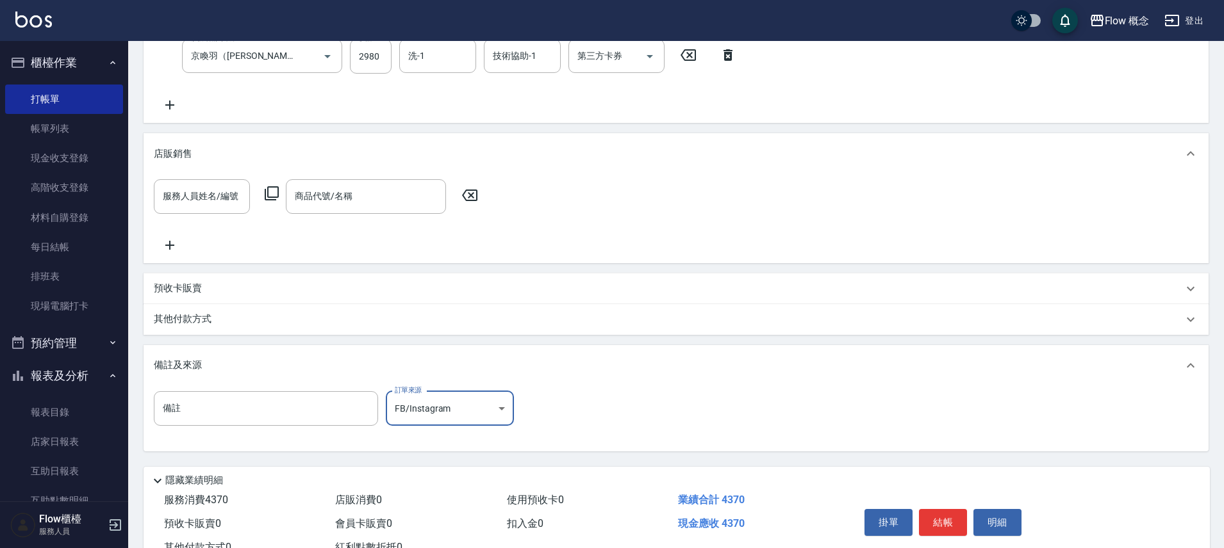
scroll to position [268, 0]
click at [225, 322] on div "其他付款方式" at bounding box center [668, 319] width 1029 height 14
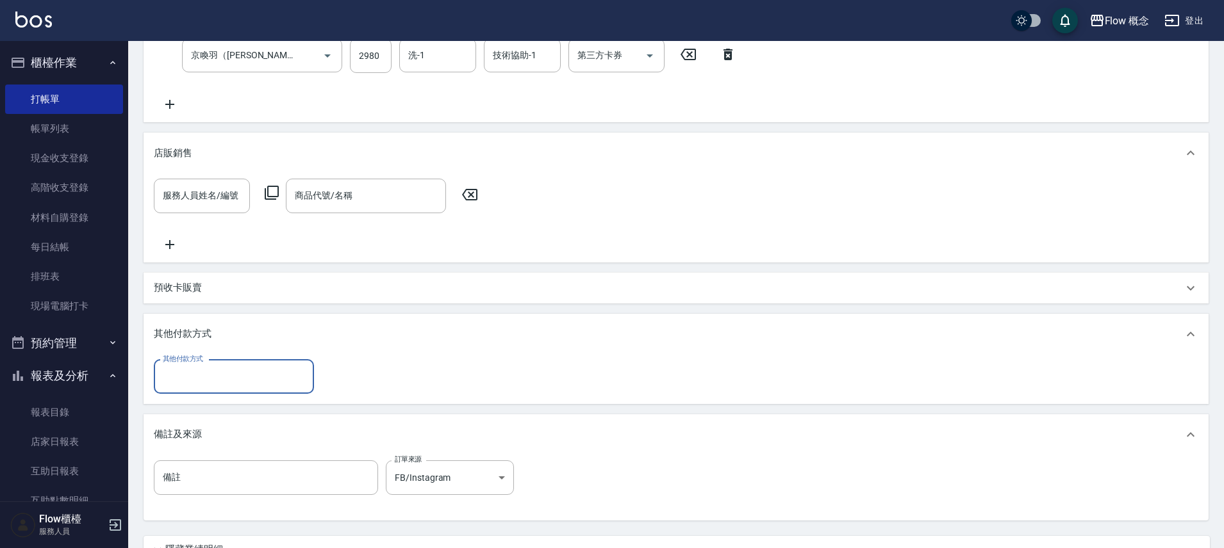
scroll to position [0, 0]
click at [272, 390] on div "其他付款方式" at bounding box center [234, 377] width 160 height 34
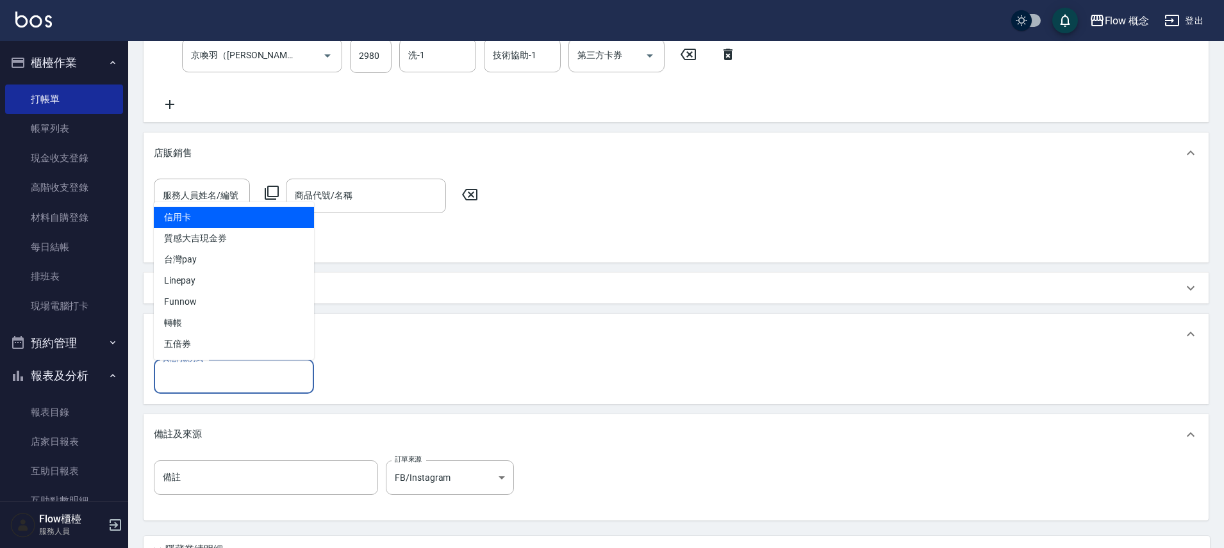
click at [201, 211] on span "信用卡" at bounding box center [234, 217] width 160 height 21
type input "信用卡"
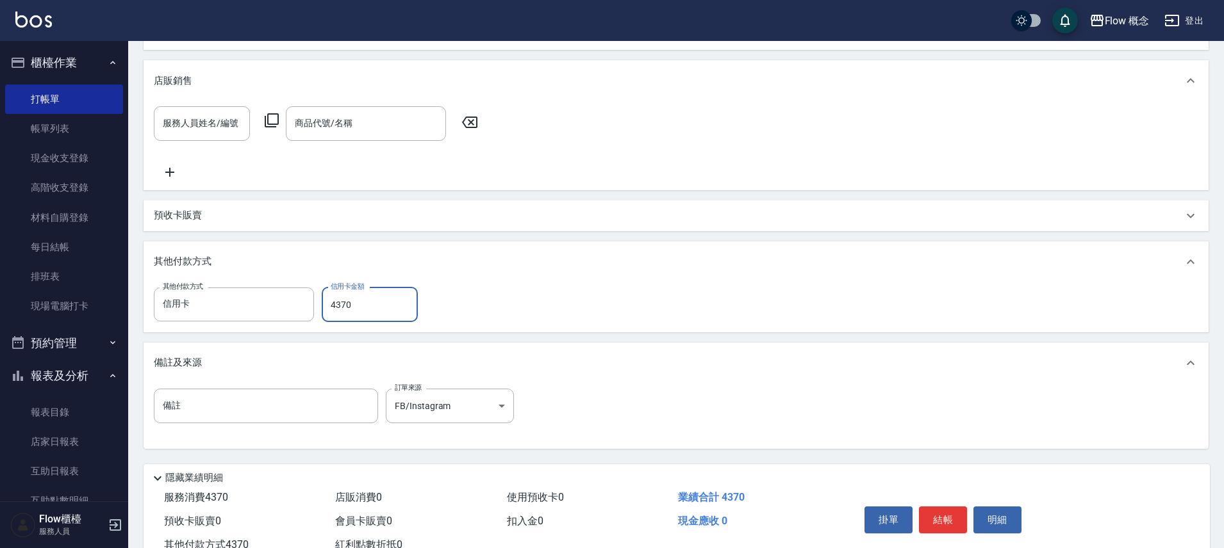
scroll to position [386, 0]
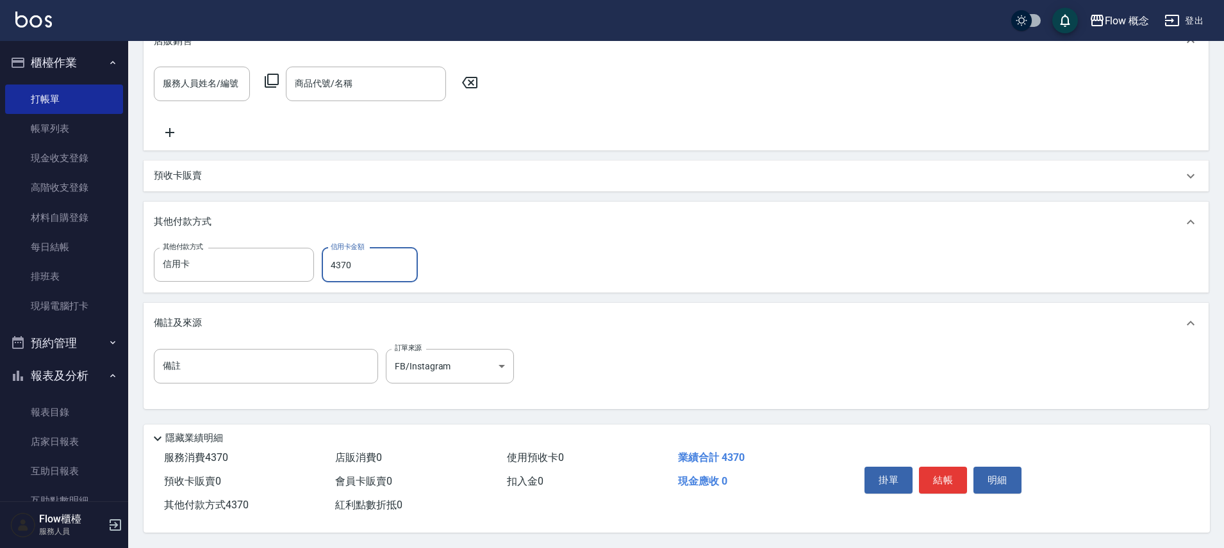
type input "4370"
click at [944, 488] on div "掛單 結帳 明細" at bounding box center [942, 482] width 167 height 40
click at [947, 475] on button "結帳" at bounding box center [943, 480] width 48 height 27
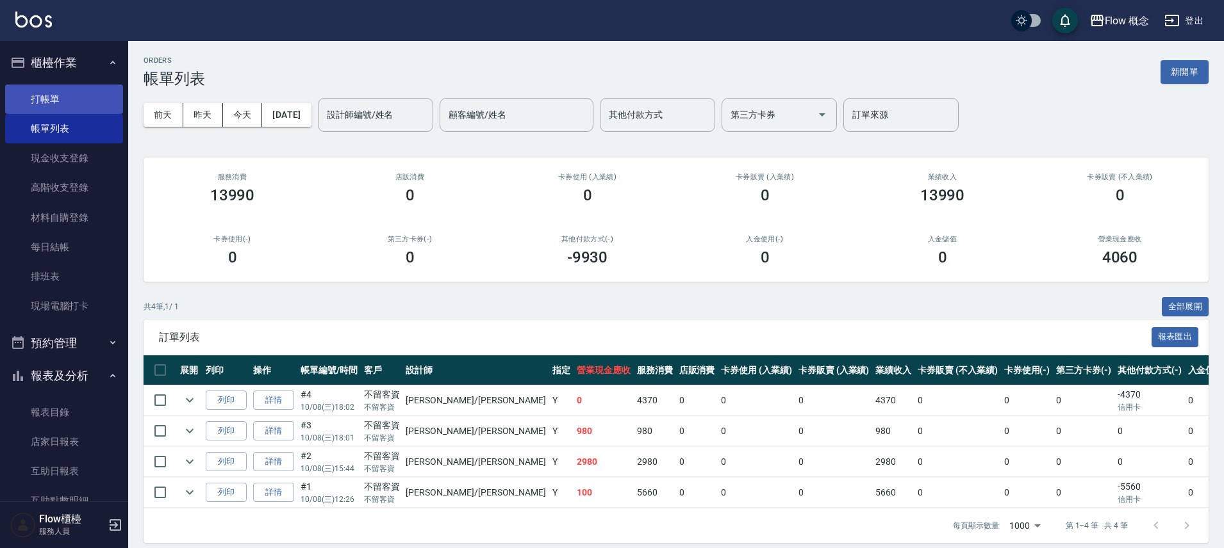
click at [40, 92] on link "打帳單" at bounding box center [64, 99] width 118 height 29
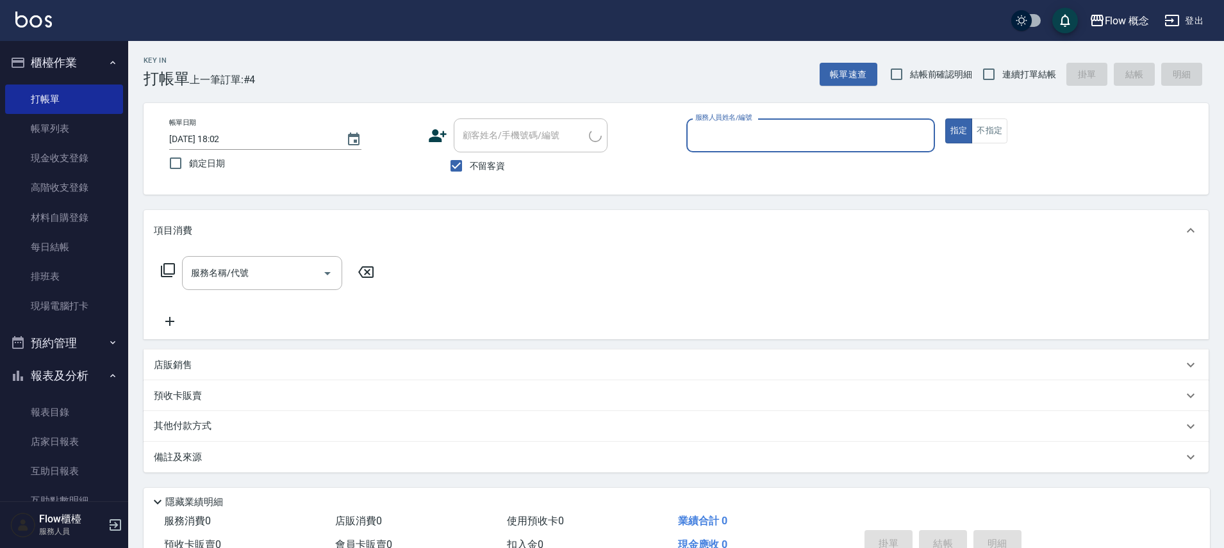
click at [833, 140] on input "服務人員姓名/編號" at bounding box center [810, 135] width 237 height 22
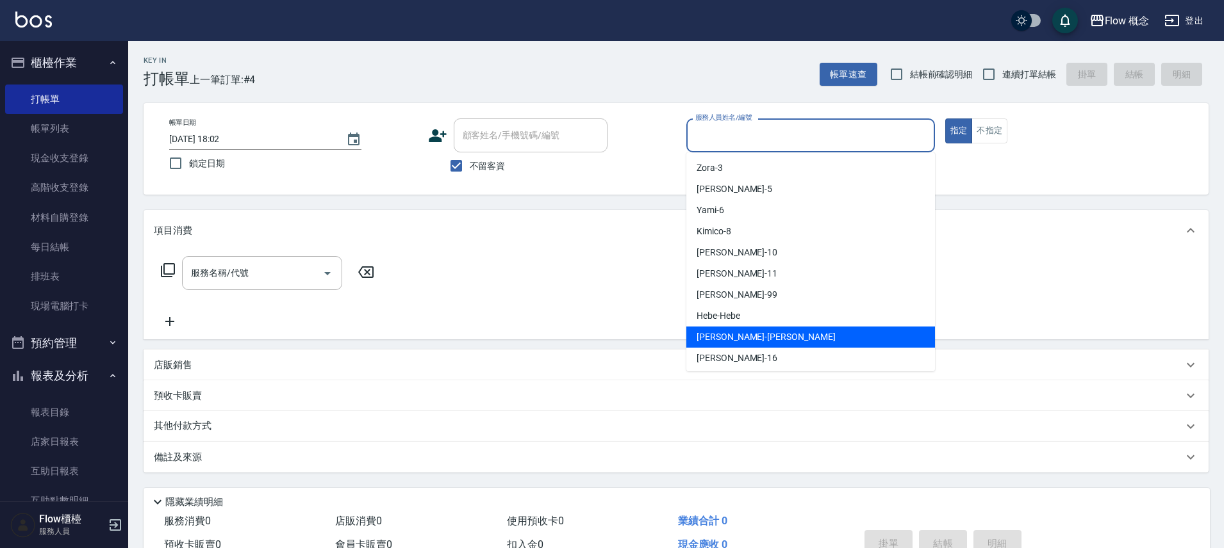
click at [705, 338] on span "[PERSON_NAME] -[PERSON_NAME]" at bounding box center [765, 337] width 139 height 13
type input "[PERSON_NAME]"
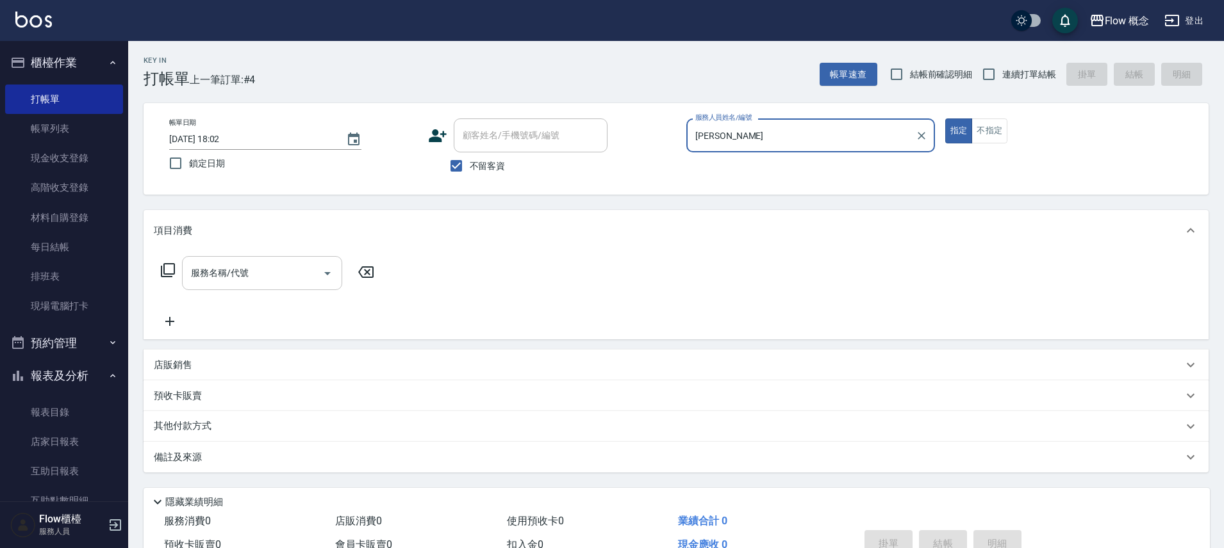
click at [229, 286] on div "服務名稱/代號" at bounding box center [262, 273] width 160 height 34
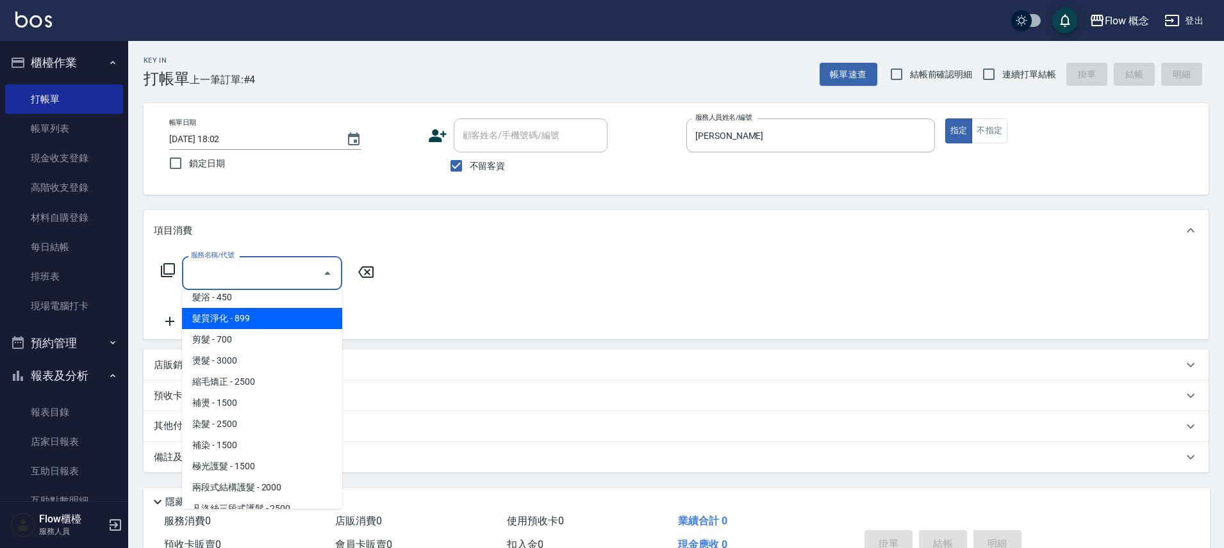
scroll to position [20, 0]
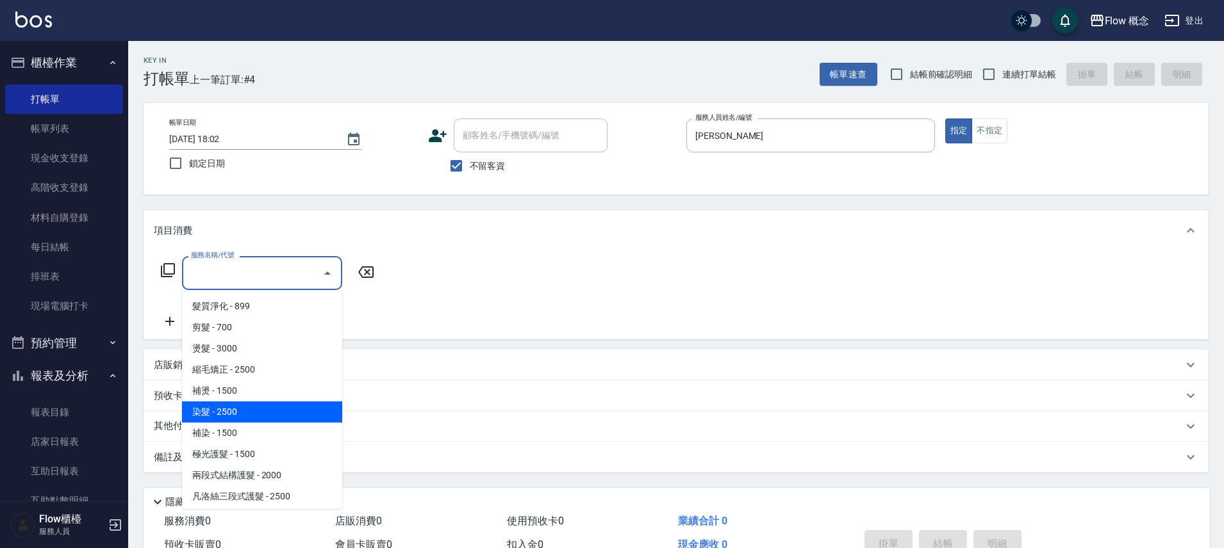
drag, startPoint x: 227, startPoint y: 415, endPoint x: 288, endPoint y: 329, distance: 105.2
click at [227, 414] on span "染髮 - 2500" at bounding box center [262, 412] width 160 height 21
type input "染髮(401)"
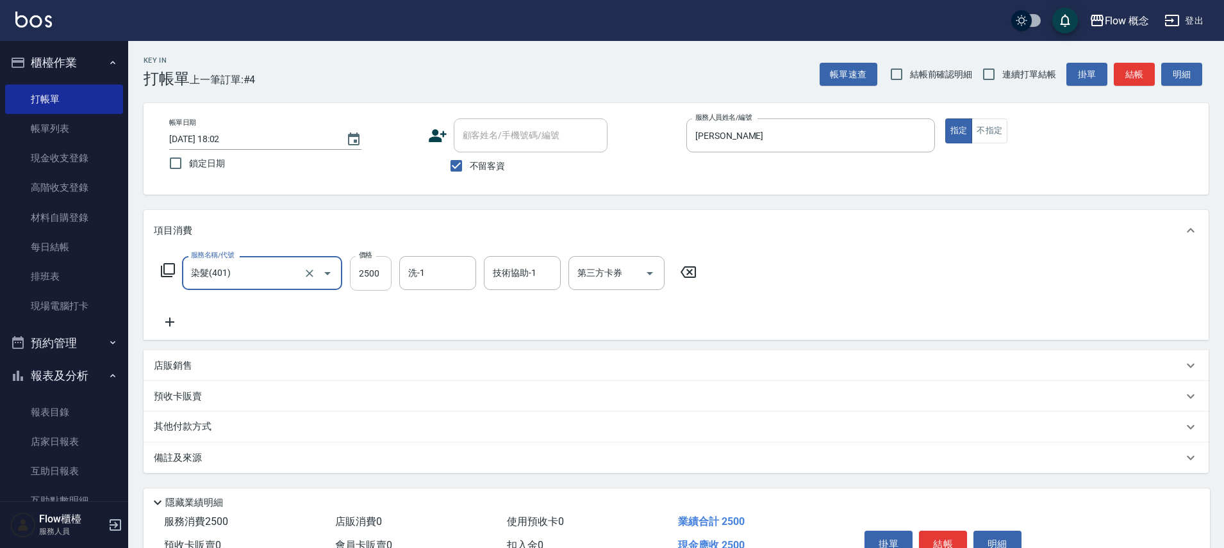
click at [354, 273] on input "2500" at bounding box center [371, 273] width 42 height 35
click at [383, 274] on input "2500" at bounding box center [371, 273] width 42 height 35
type input "1390"
click at [177, 317] on icon at bounding box center [170, 322] width 32 height 15
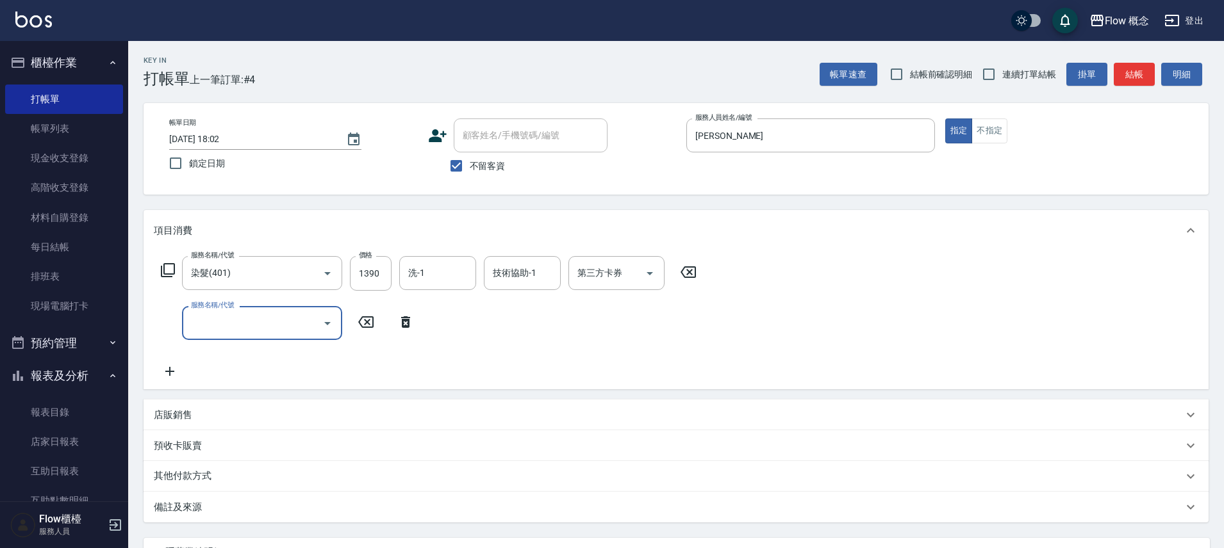
click at [225, 325] on input "服務名稱/代號" at bounding box center [252, 323] width 129 height 22
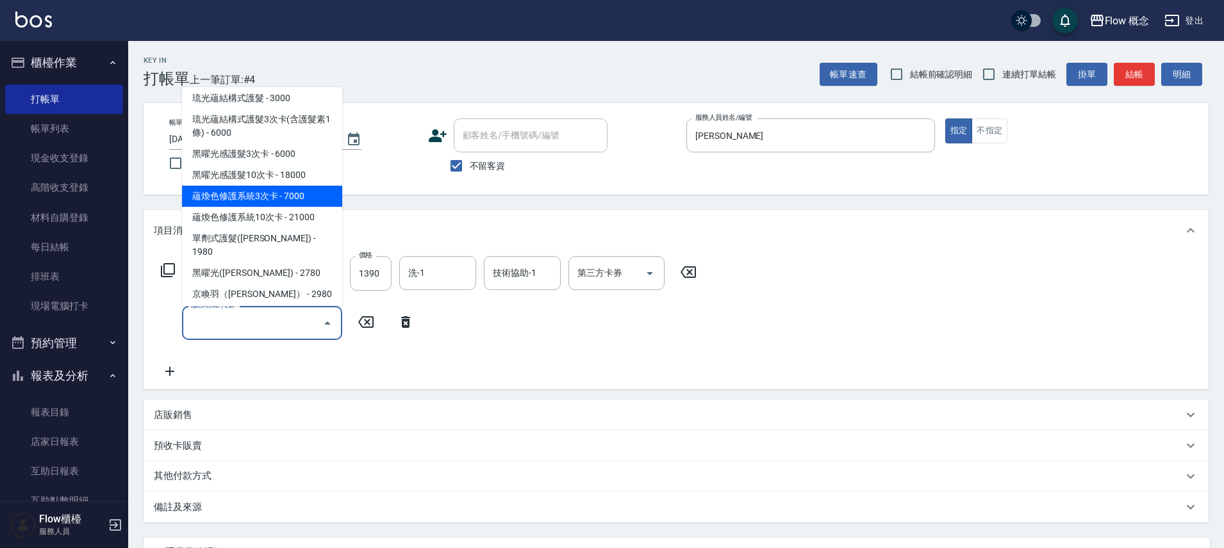
scroll to position [492, 0]
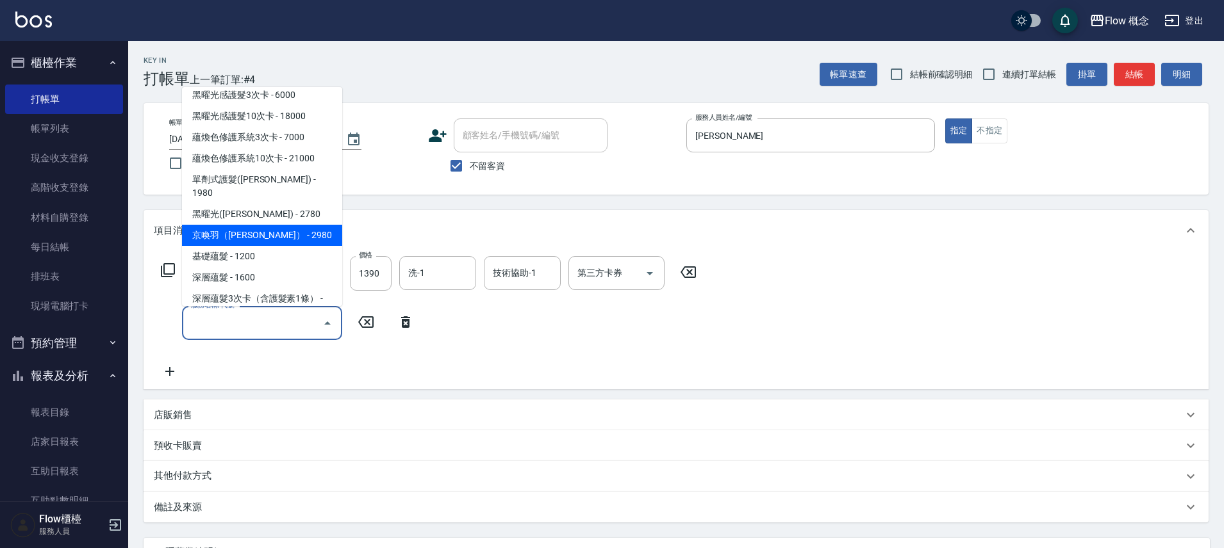
click at [233, 225] on span "京喚羽（[PERSON_NAME]） - 2980" at bounding box center [262, 235] width 160 height 21
type input "京喚羽（[PERSON_NAME]）(521)"
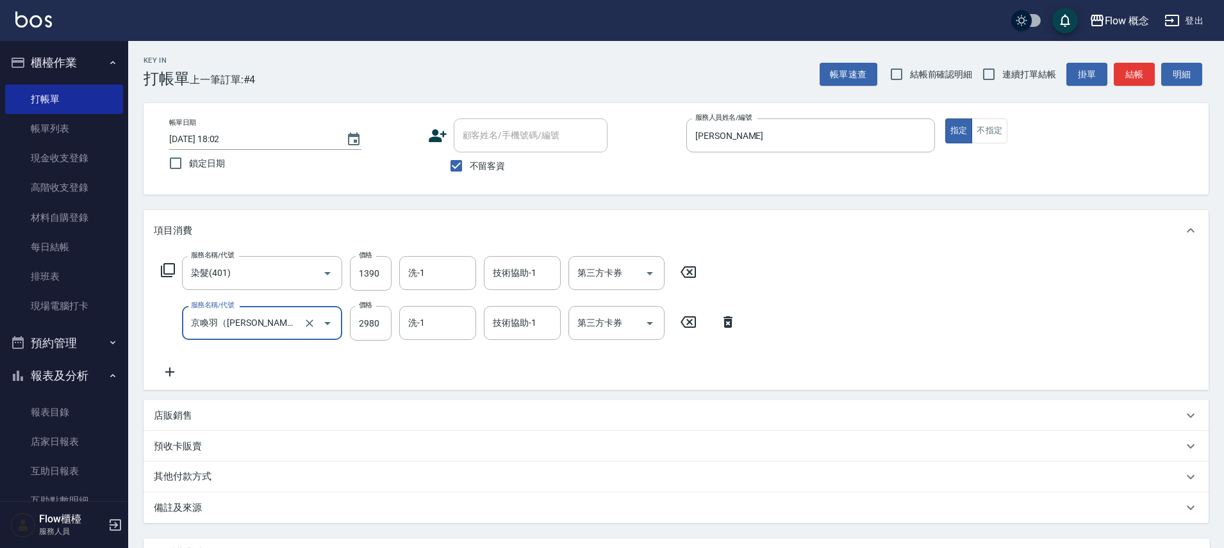
scroll to position [120, 0]
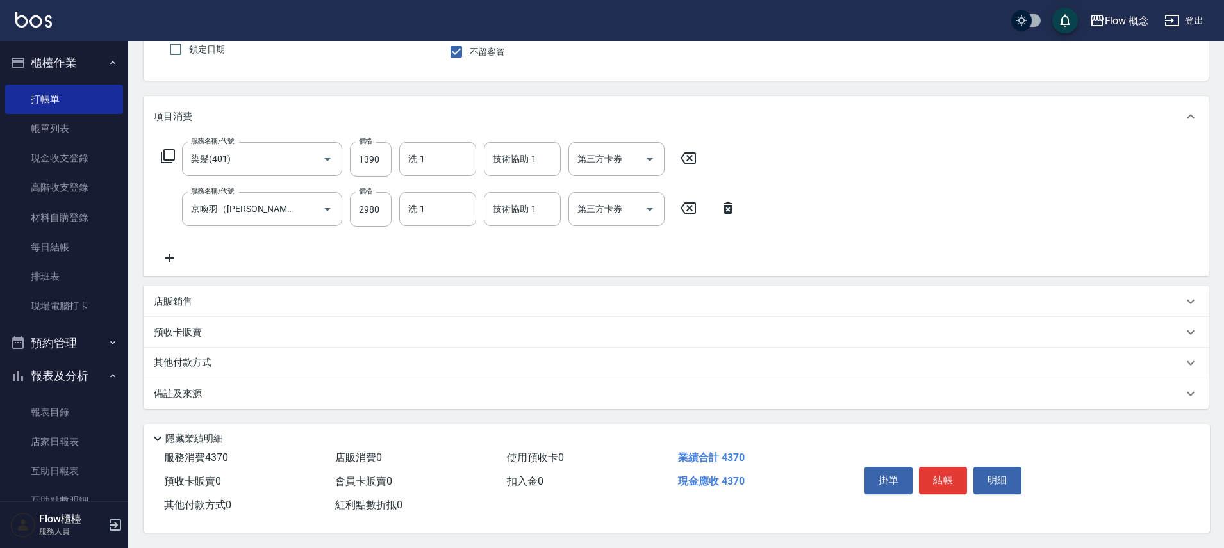
click at [309, 381] on div "備註及來源" at bounding box center [675, 394] width 1065 height 31
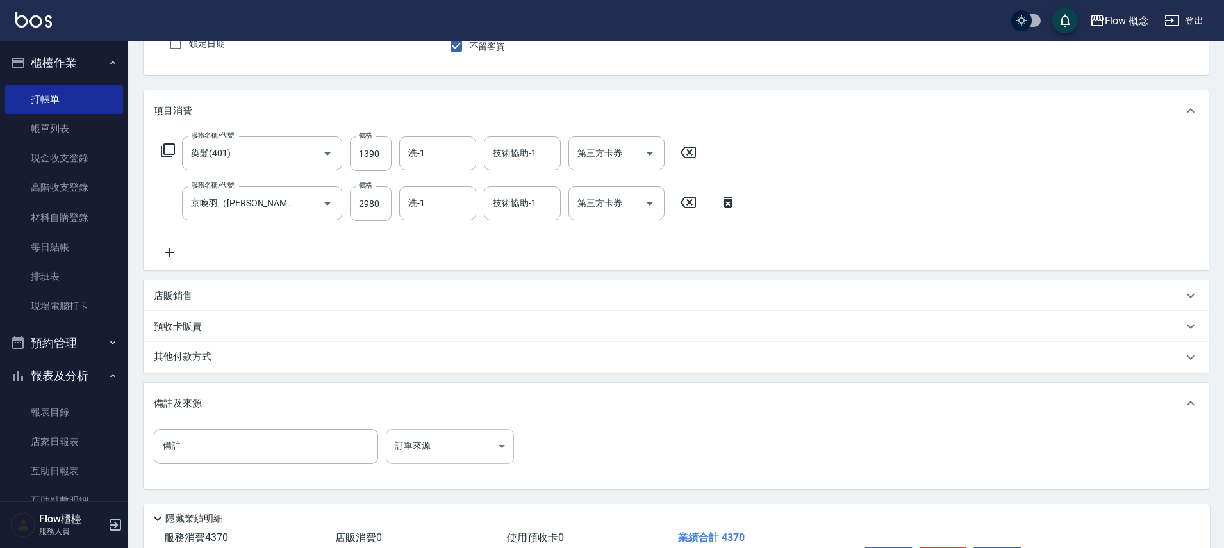
click at [392, 448] on body "Flow 概念 登出 櫃檯作業 打帳單 帳單列表 現金收支登錄 高階收支登錄 材料自購登錄 每日結帳 排班表 現場電腦打卡 預約管理 預約管理 單日預約紀錄 …" at bounding box center [612, 254] width 1224 height 748
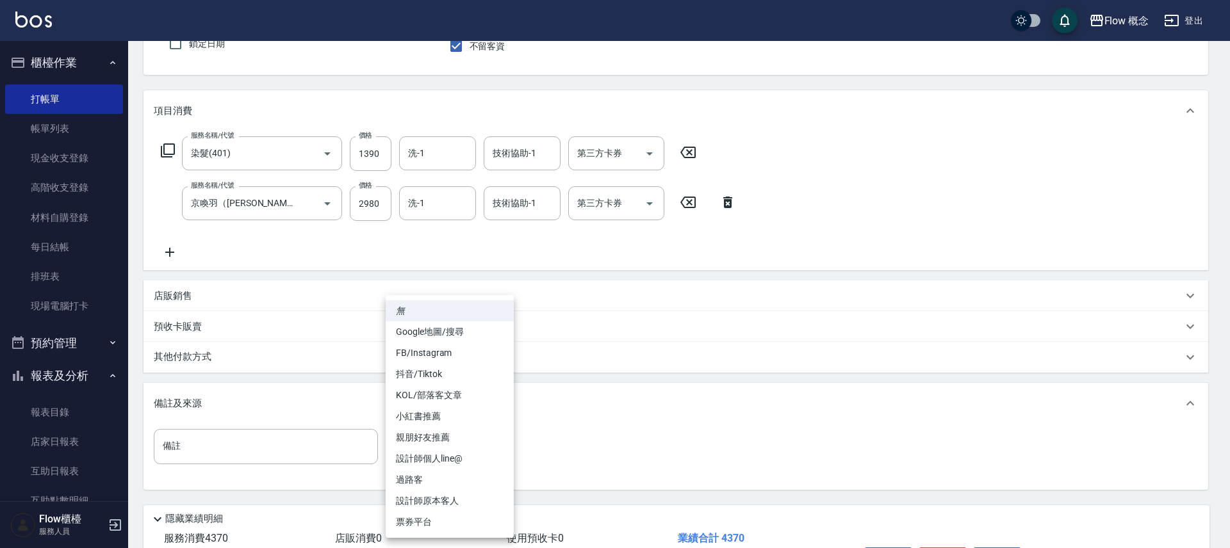
click at [407, 349] on li "FB/Instagram" at bounding box center [450, 353] width 128 height 21
type input "FB/Instagram"
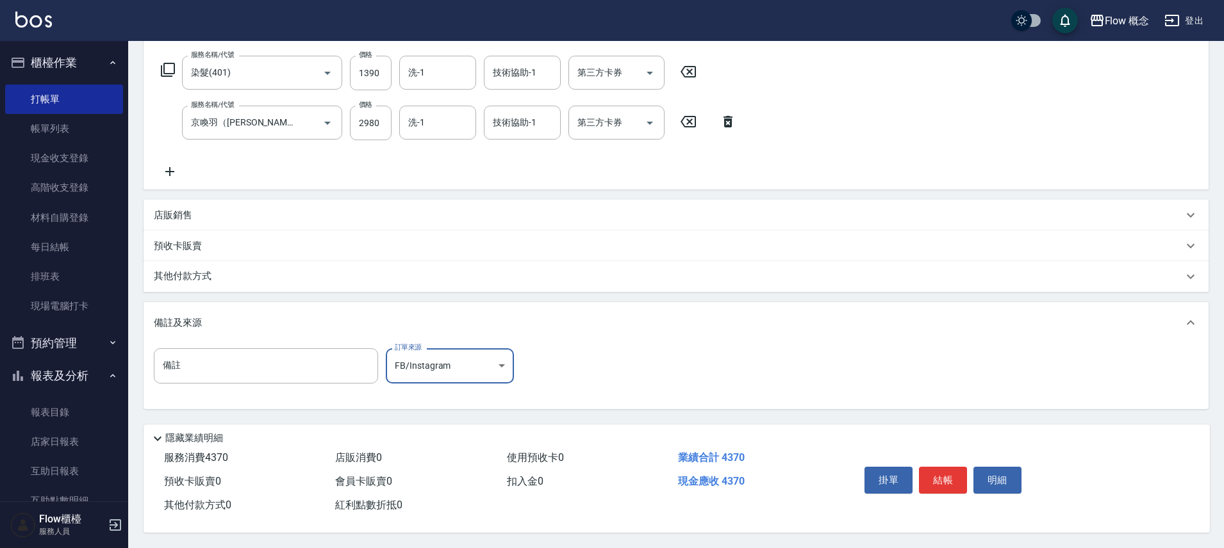
scroll to position [206, 0]
click at [936, 470] on button "結帳" at bounding box center [943, 480] width 48 height 27
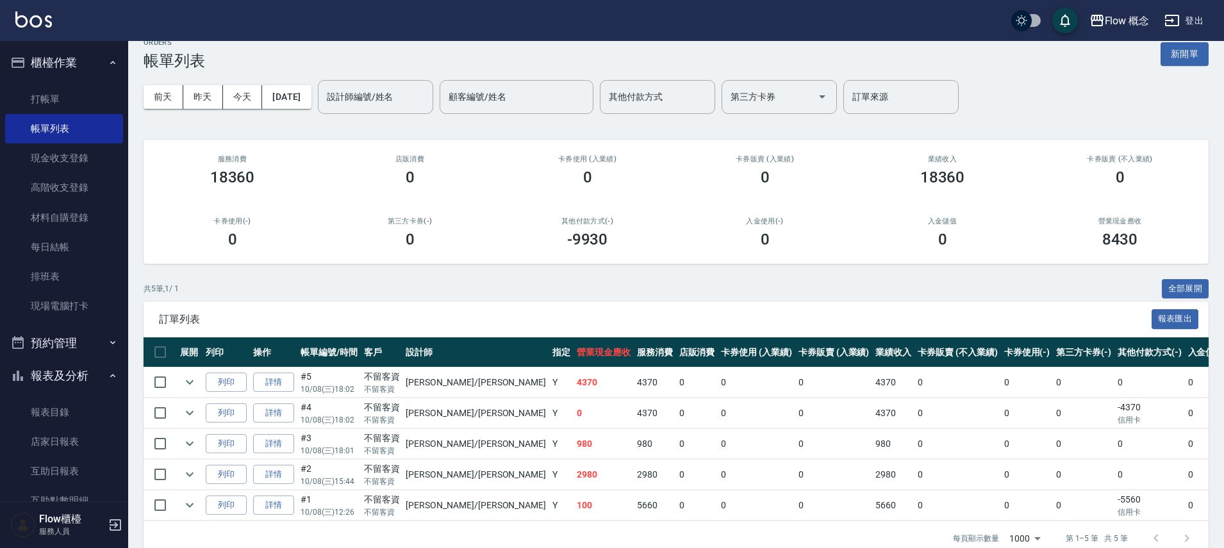
scroll to position [51, 0]
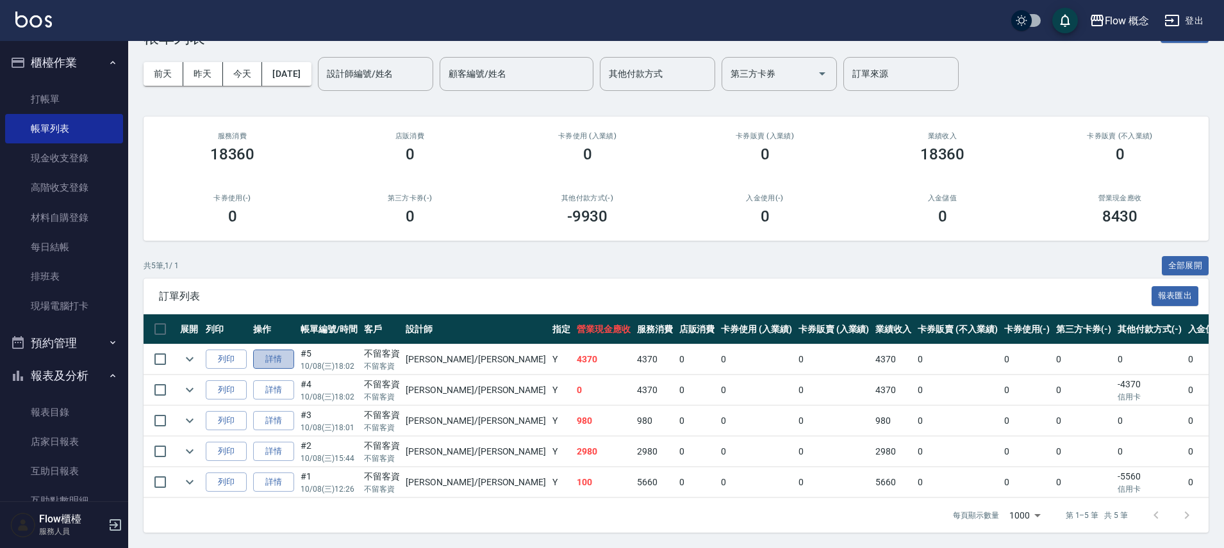
click at [285, 355] on link "詳情" at bounding box center [273, 360] width 41 height 20
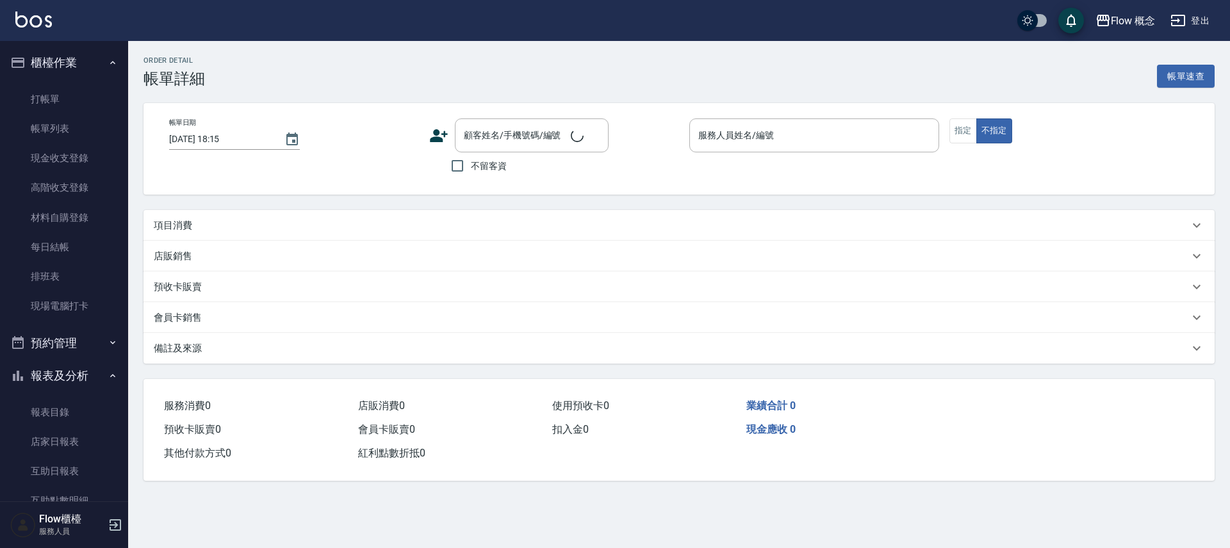
type input "[DATE] 18:02"
checkbox input "true"
type input "[PERSON_NAME]"
type input "FB/Instagram"
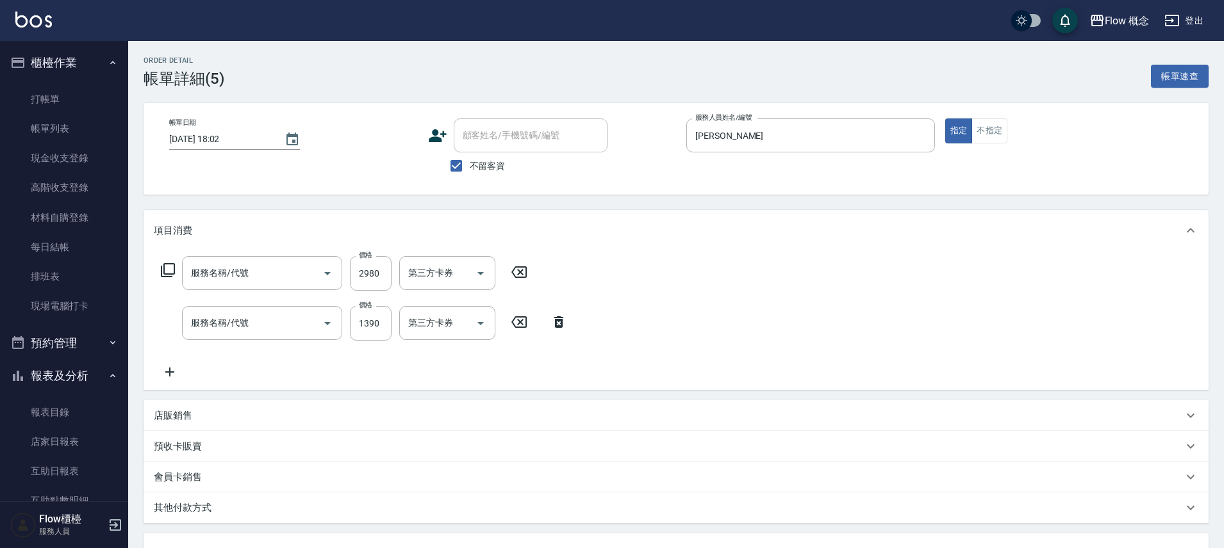
type input "京喚羽（[PERSON_NAME]）(521)"
type input "染髮(401)"
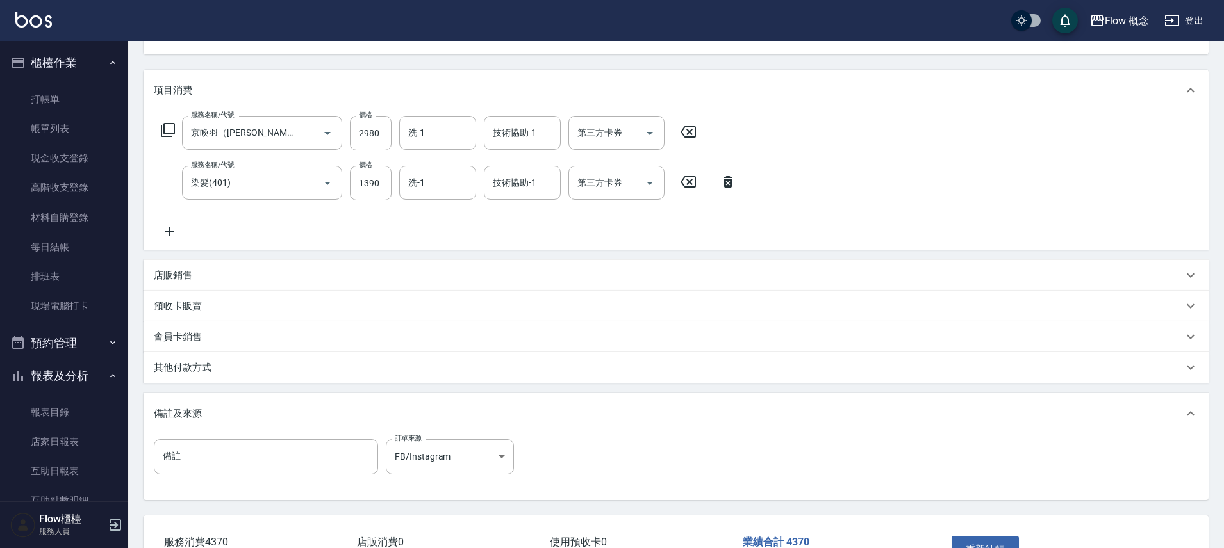
scroll to position [231, 0]
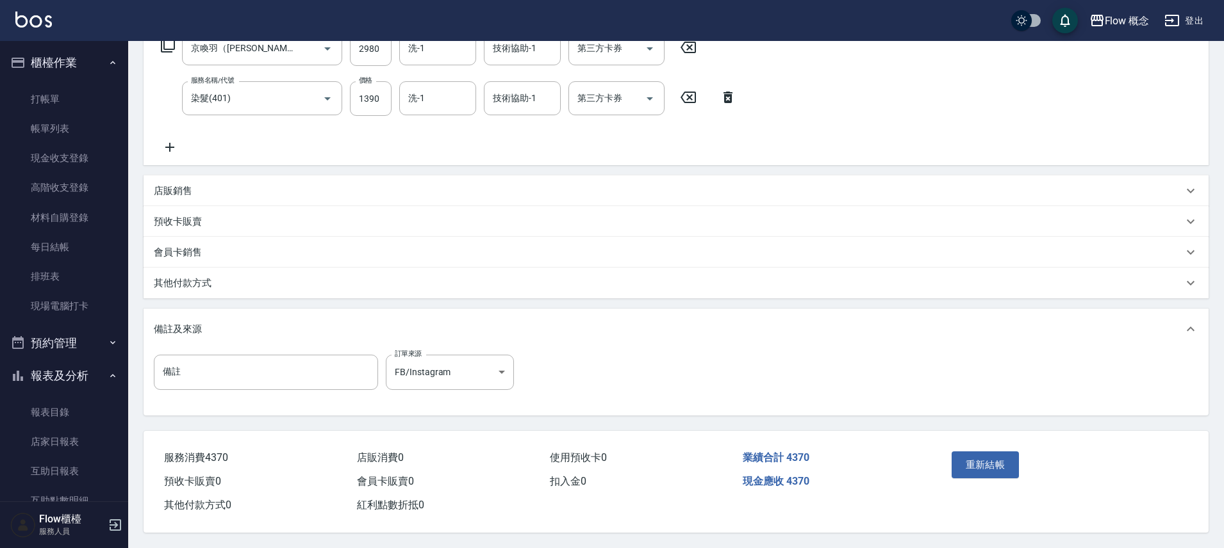
click at [224, 284] on div "其他付款方式" at bounding box center [668, 283] width 1029 height 13
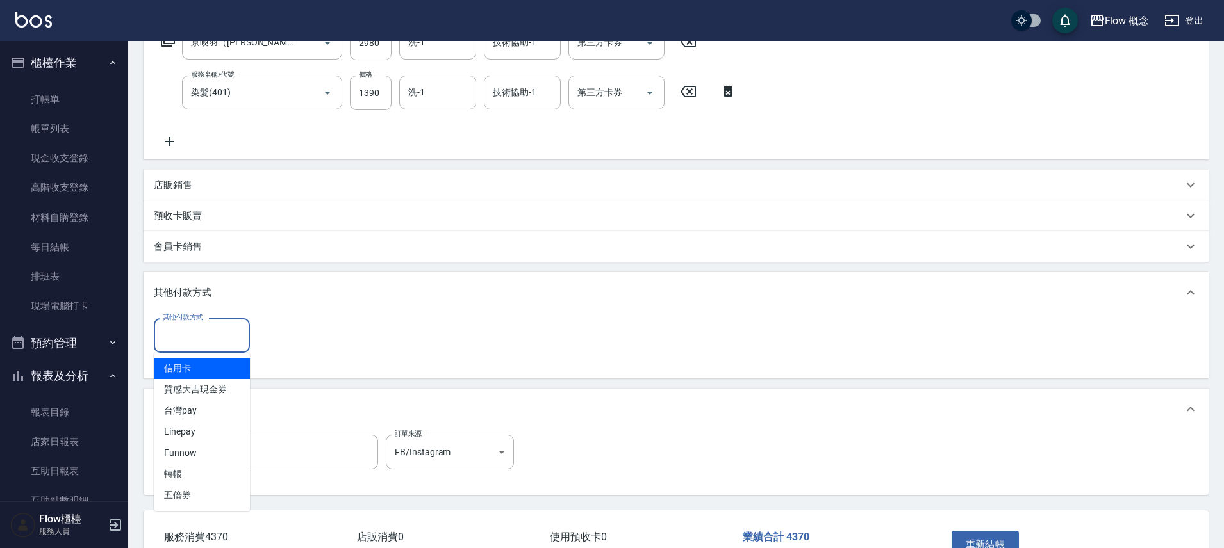
drag, startPoint x: 190, startPoint y: 332, endPoint x: 218, endPoint y: 347, distance: 31.2
click at [190, 332] on input "其他付款方式" at bounding box center [202, 335] width 85 height 22
click at [202, 470] on span "轉帳" at bounding box center [202, 474] width 96 height 21
type input "轉帳"
click at [331, 347] on input "0" at bounding box center [306, 335] width 96 height 35
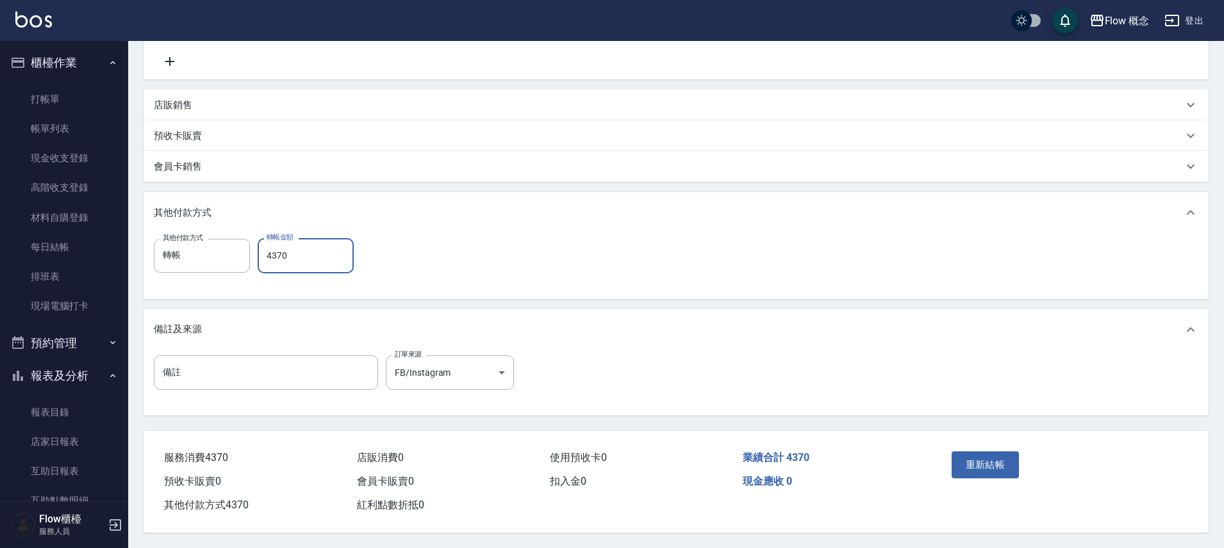
scroll to position [316, 0]
type input "4370"
click at [1013, 463] on button "重新結帳" at bounding box center [985, 465] width 68 height 27
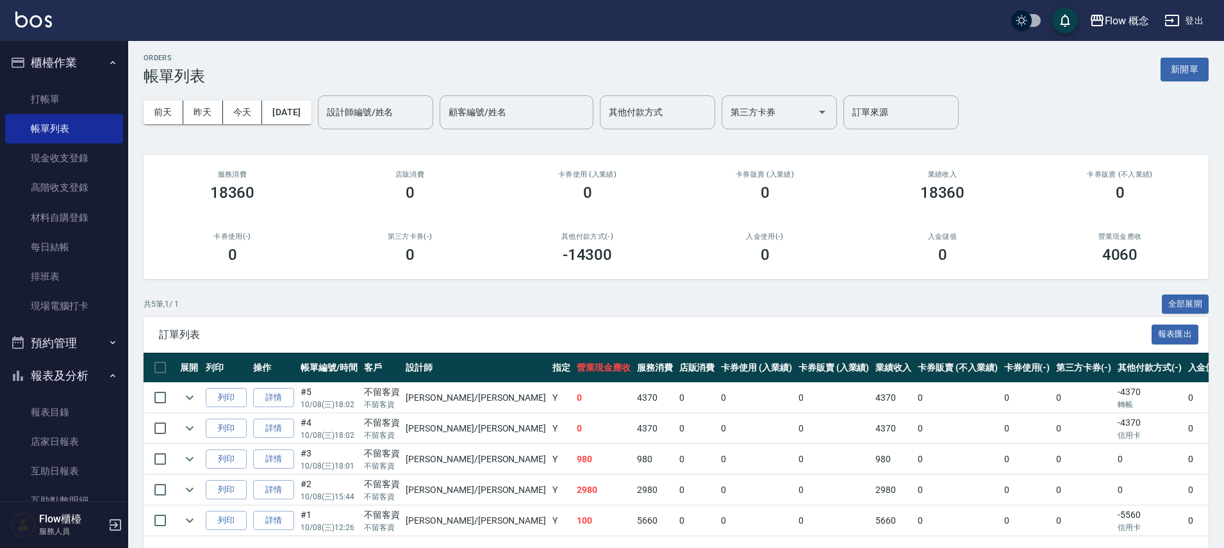
scroll to position [32, 0]
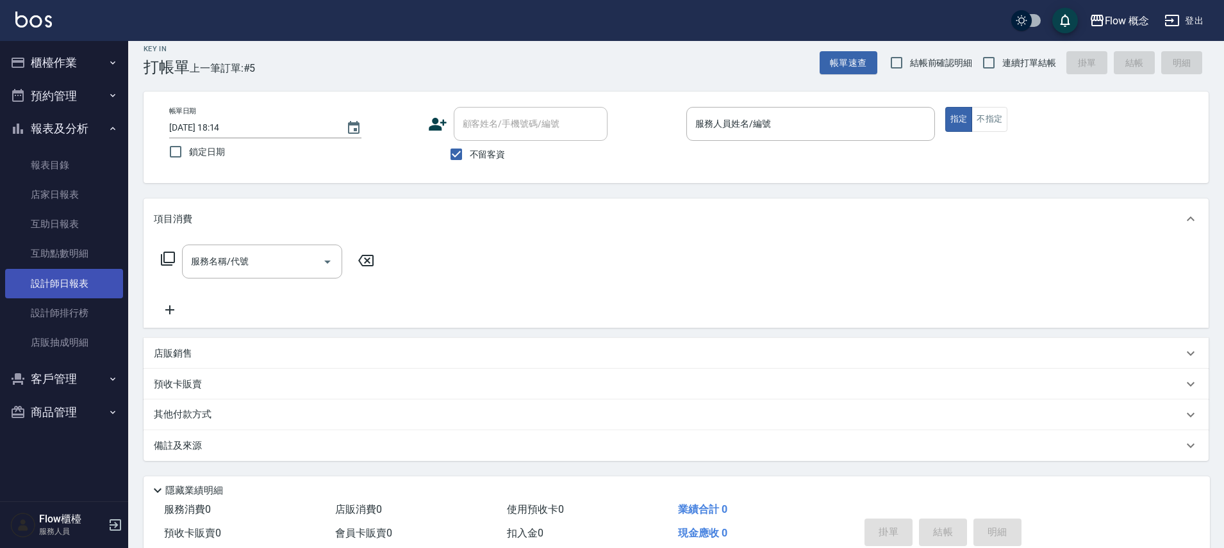
scroll to position [17, 0]
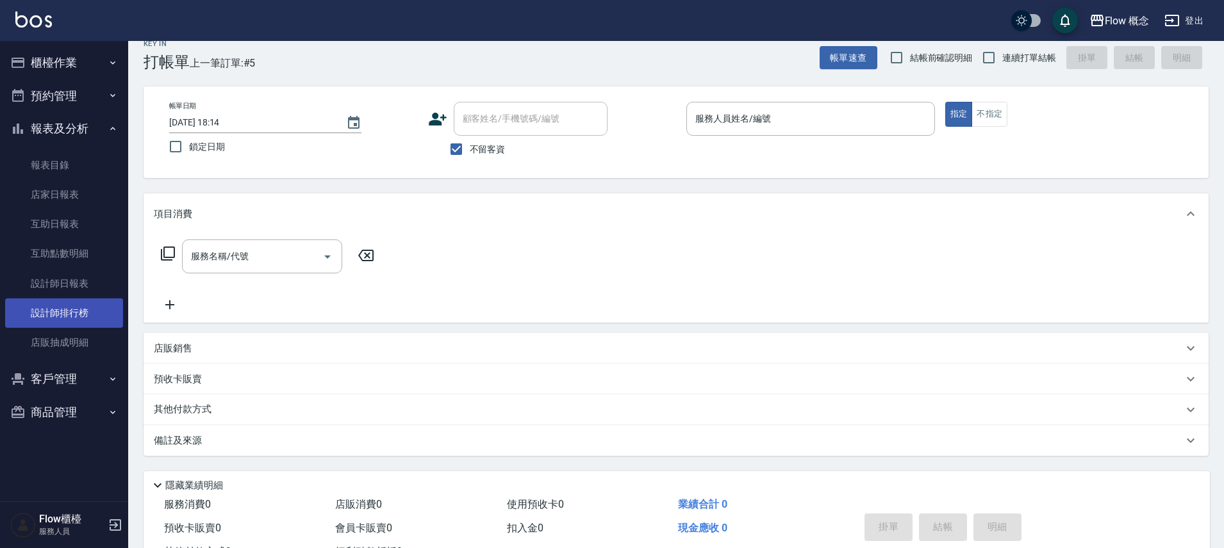
click at [83, 304] on link "設計師排行榜" at bounding box center [64, 313] width 118 height 29
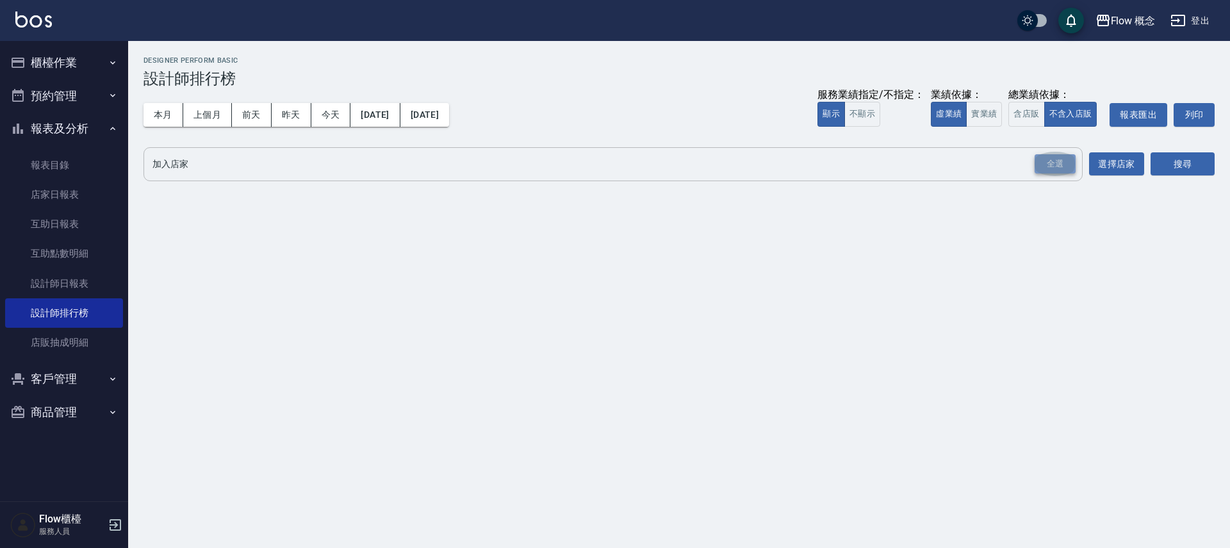
drag, startPoint x: 1059, startPoint y: 172, endPoint x: 1176, endPoint y: 159, distance: 117.3
click at [1059, 171] on div "全選" at bounding box center [1055, 164] width 41 height 20
click at [1209, 160] on button "搜尋" at bounding box center [1183, 165] width 64 height 24
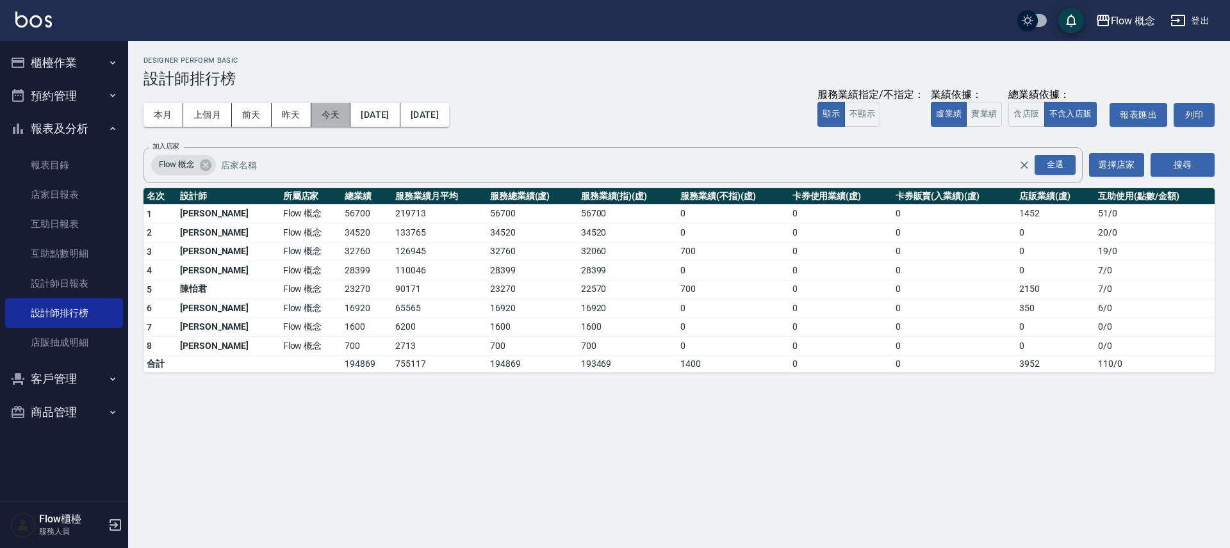
click at [322, 111] on button "今天" at bounding box center [331, 115] width 40 height 24
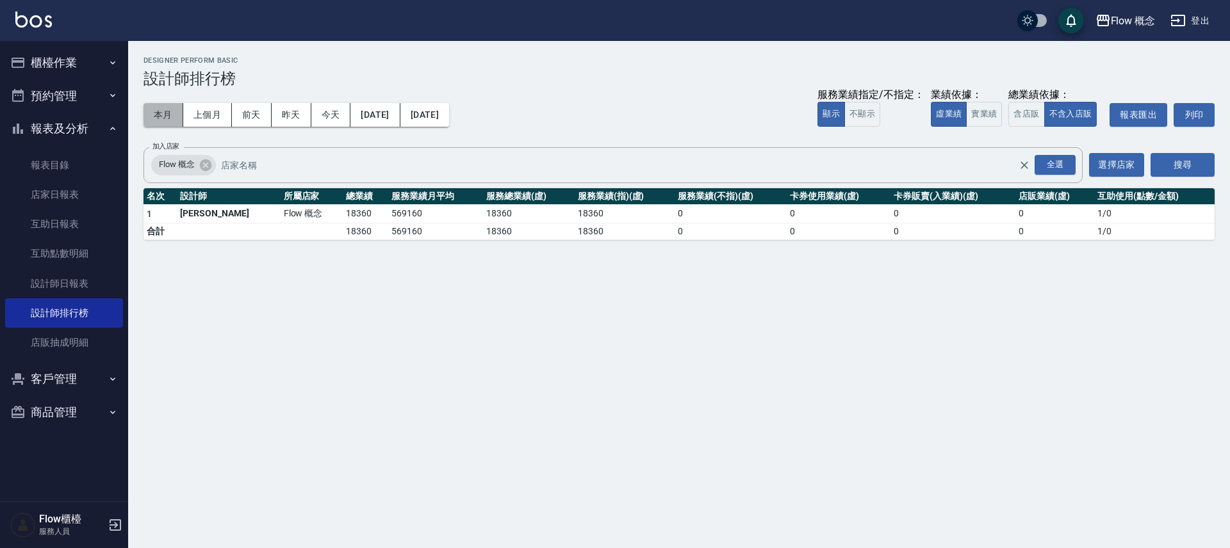
click at [177, 106] on button "本月" at bounding box center [163, 115] width 40 height 24
